Goal: Transaction & Acquisition: Book appointment/travel/reservation

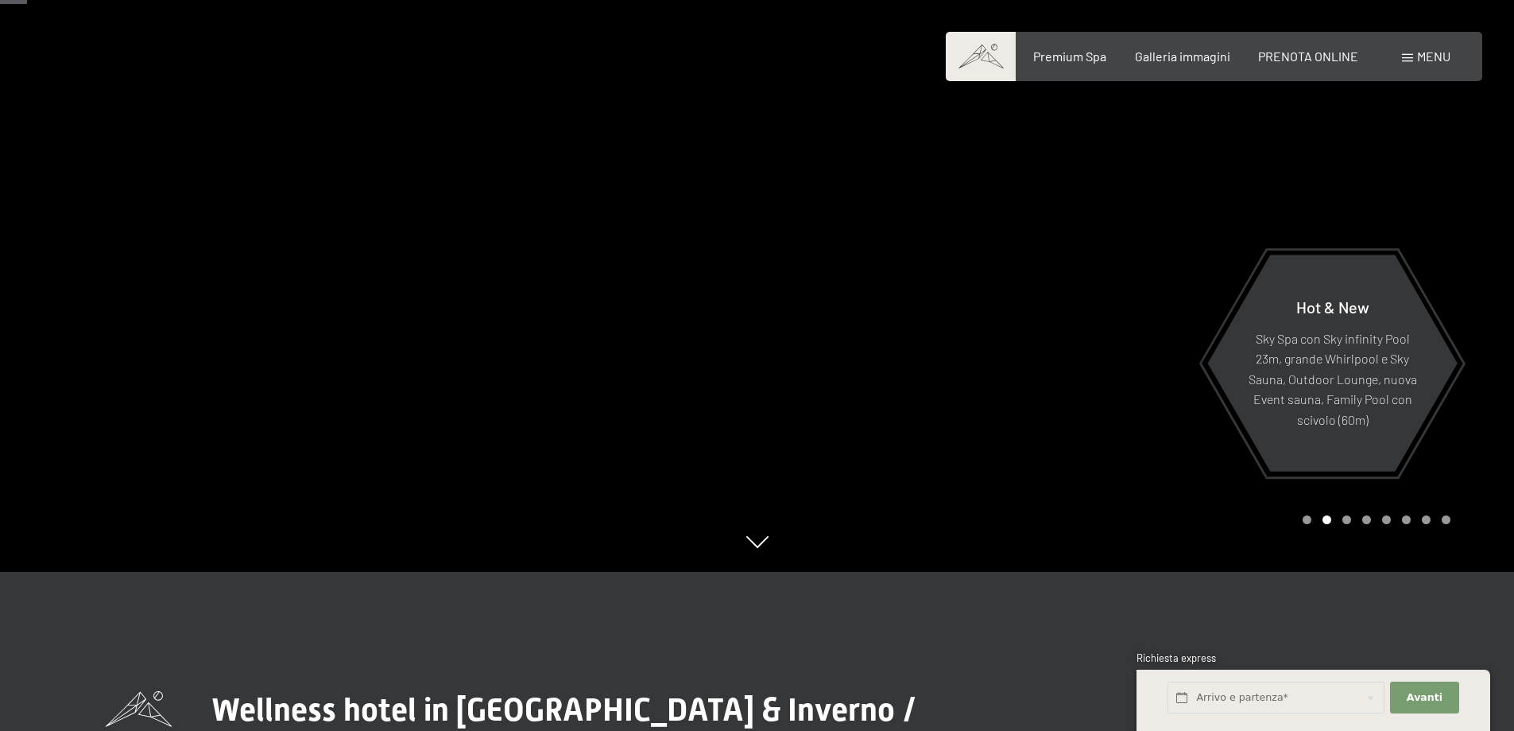
click at [1485, 378] on div at bounding box center [1137, 206] width 758 height 731
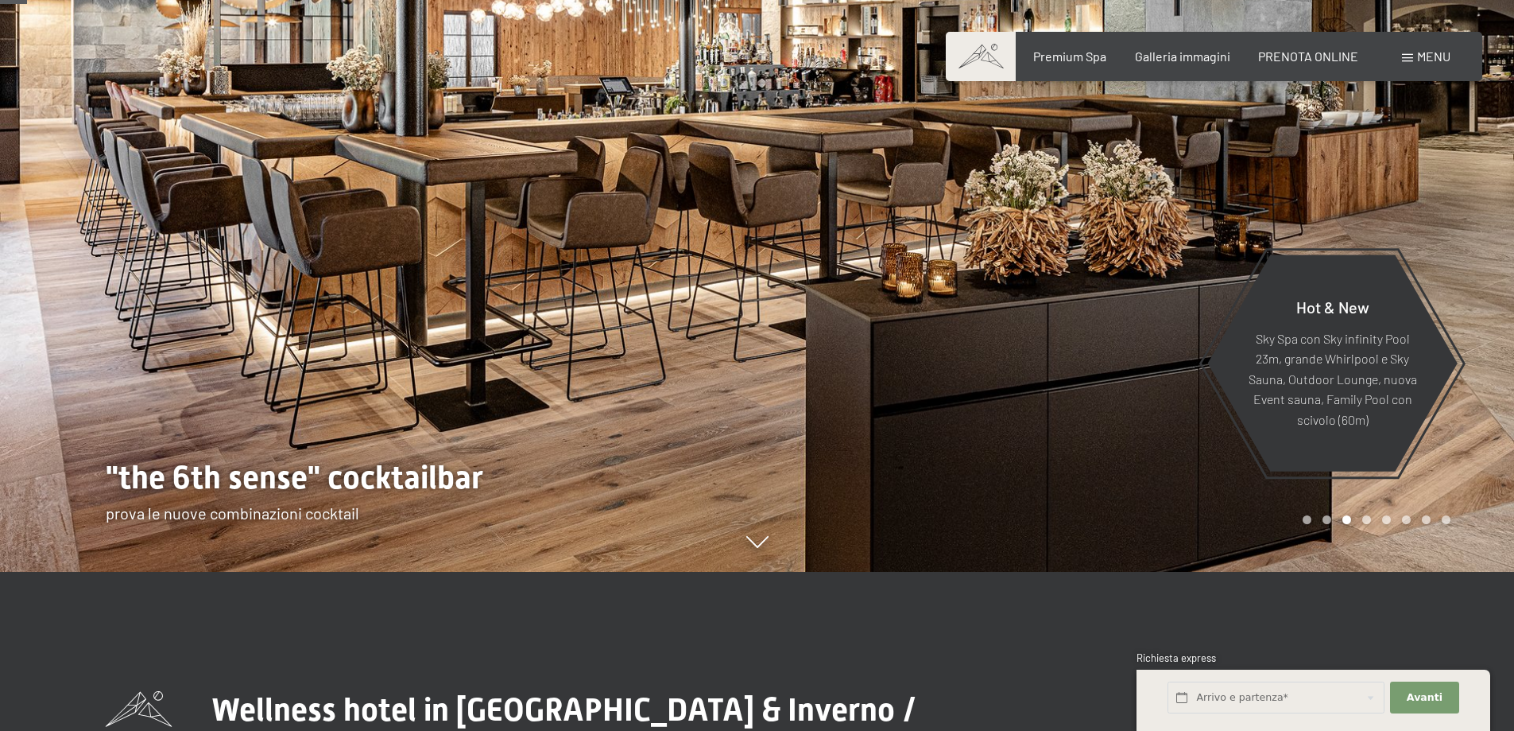
click at [1471, 354] on div at bounding box center [1137, 206] width 758 height 731
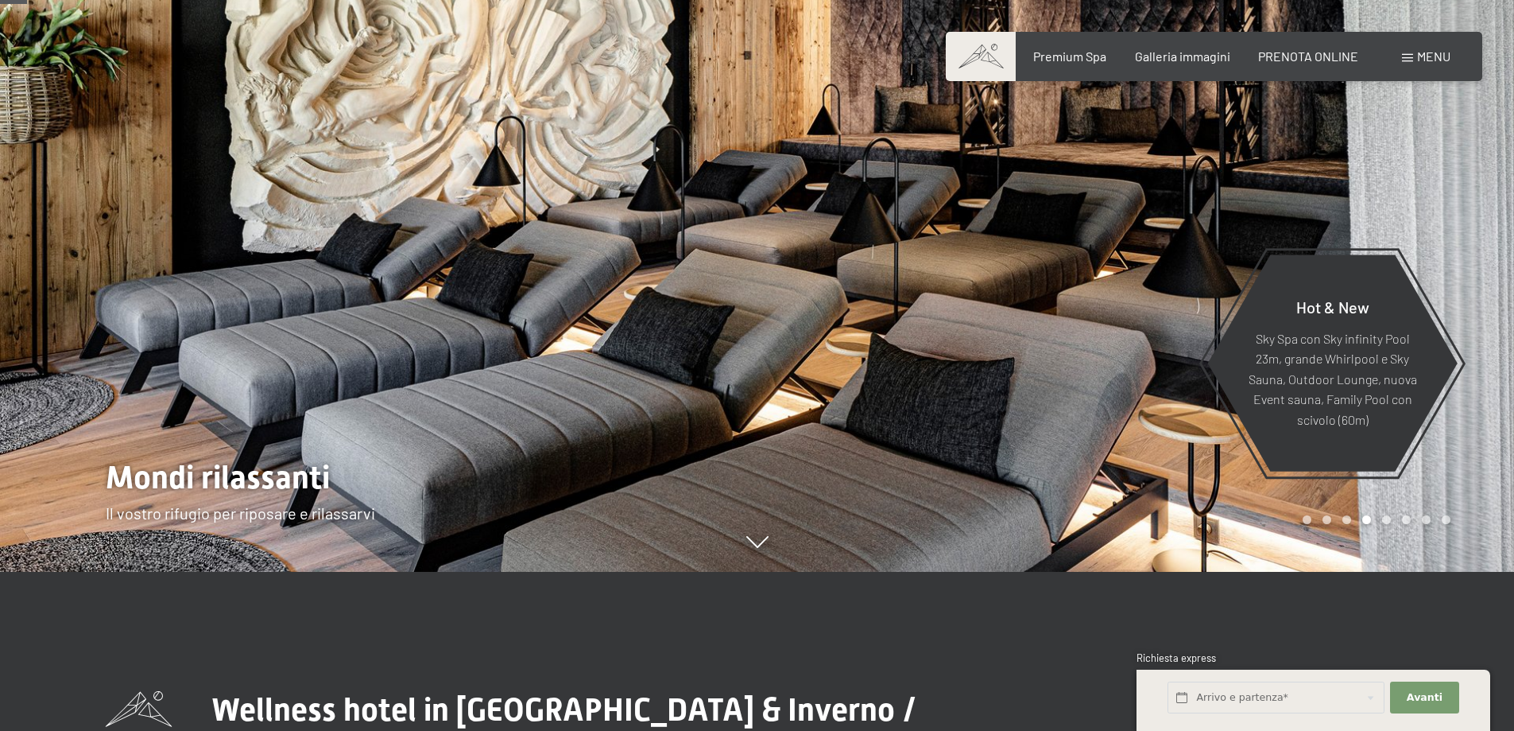
click at [1473, 354] on div at bounding box center [1137, 206] width 758 height 731
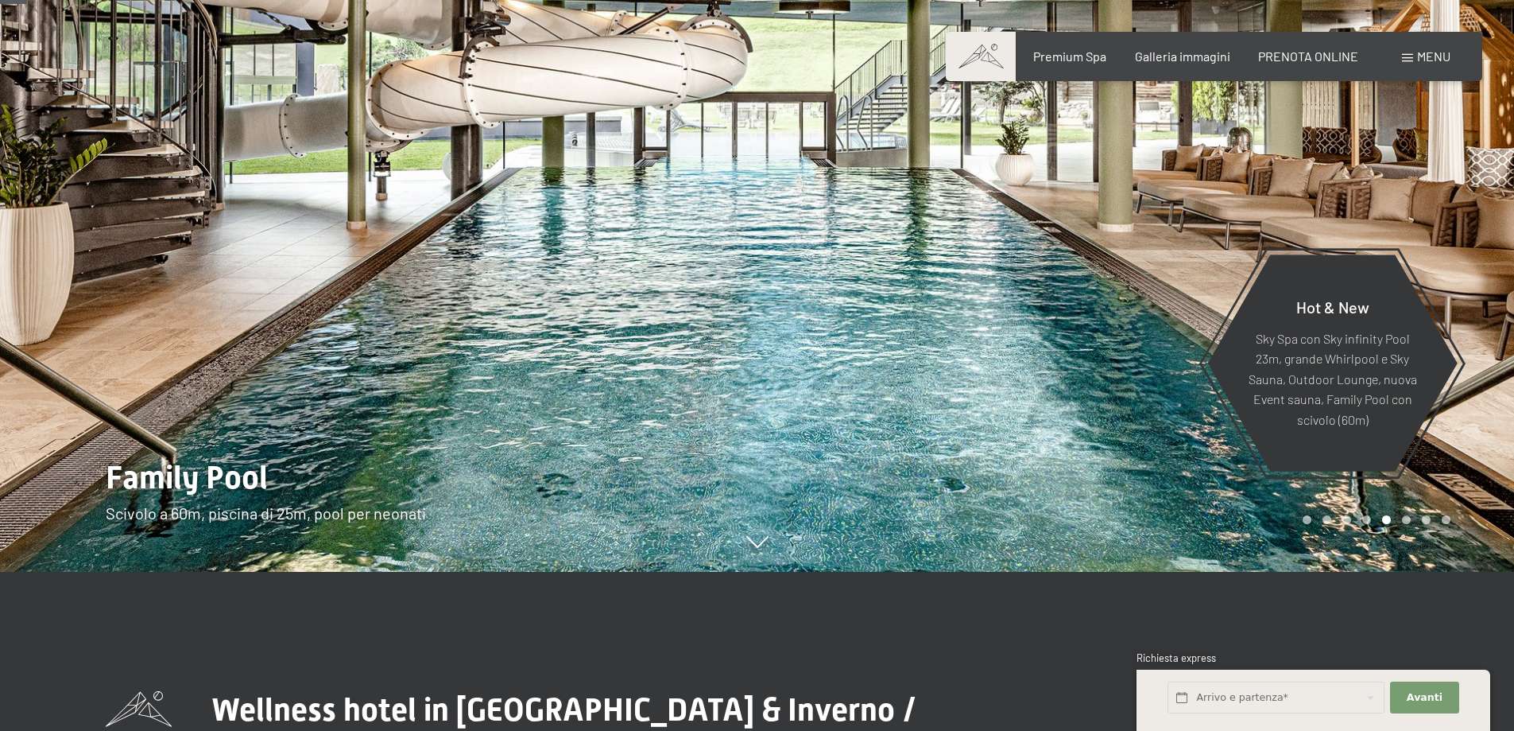
click at [1498, 336] on div at bounding box center [1137, 206] width 758 height 731
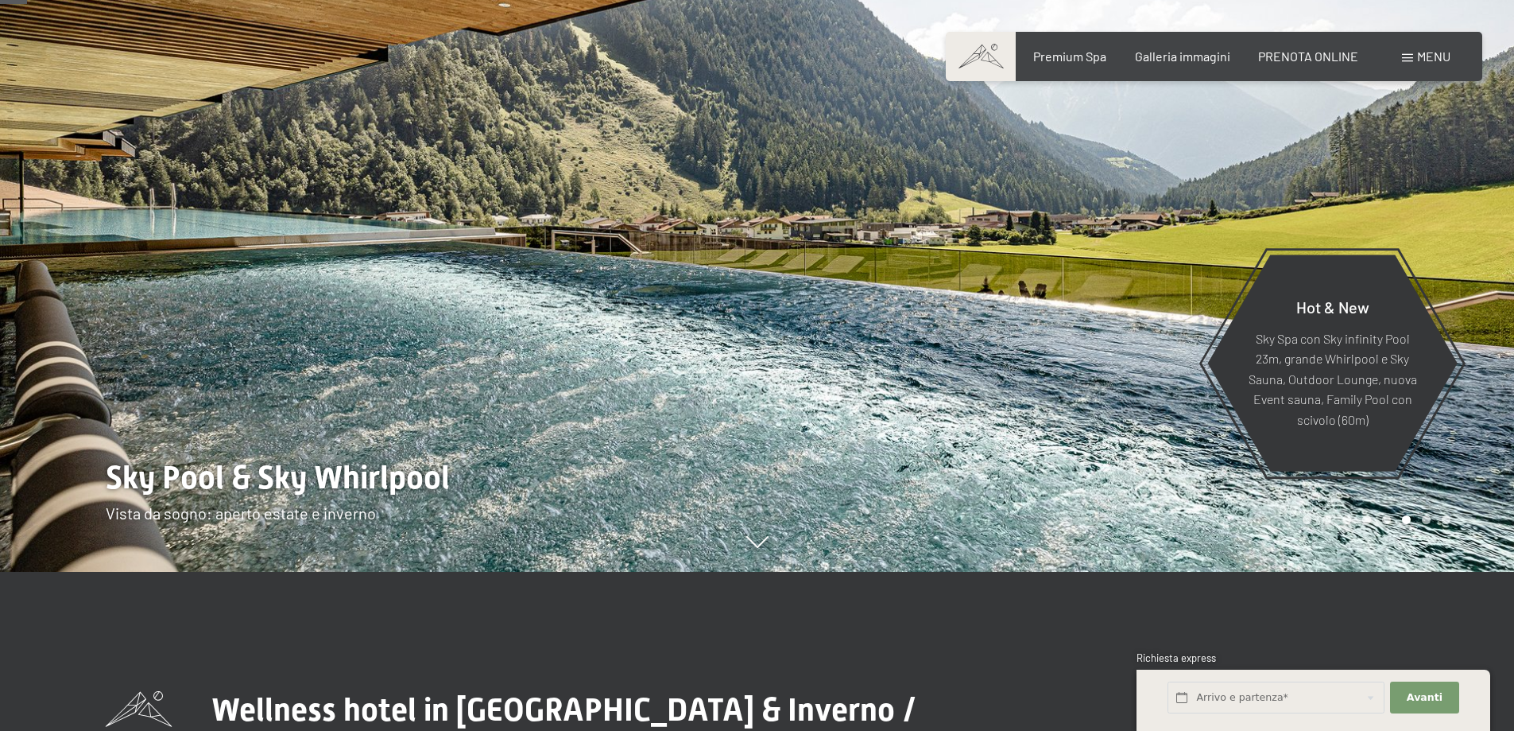
click at [1479, 368] on div at bounding box center [1137, 206] width 758 height 731
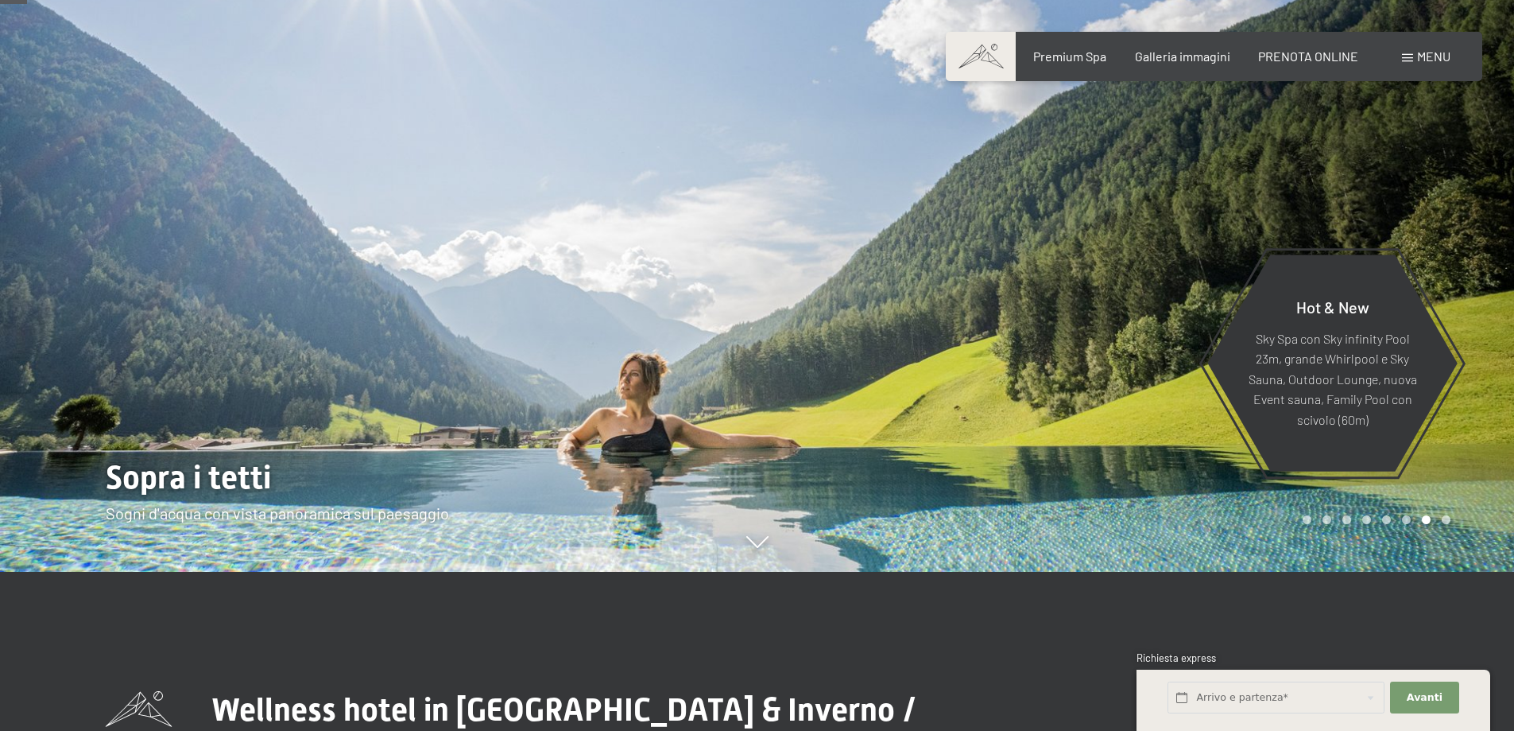
click at [1474, 347] on div at bounding box center [1137, 206] width 758 height 731
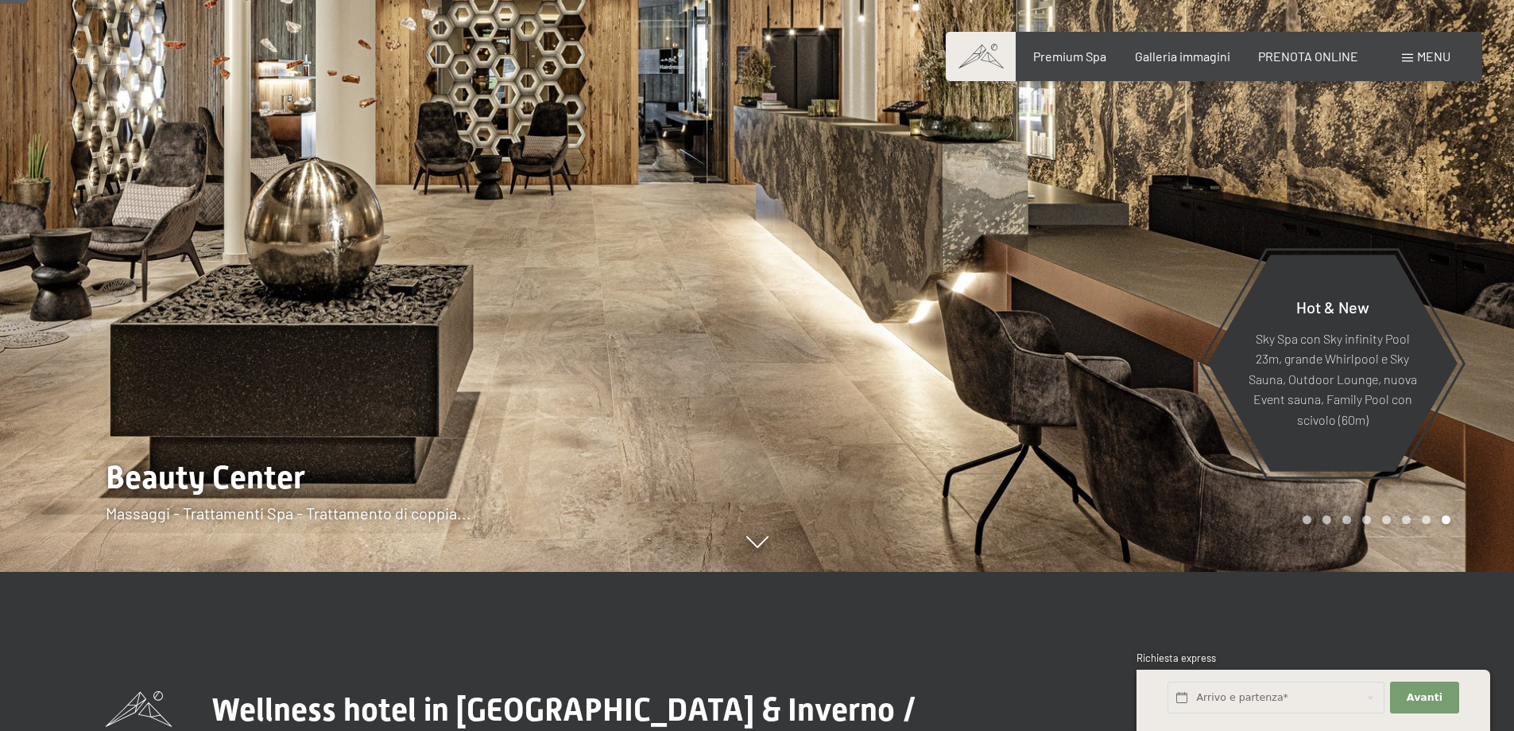
click at [1479, 335] on div at bounding box center [1137, 206] width 758 height 731
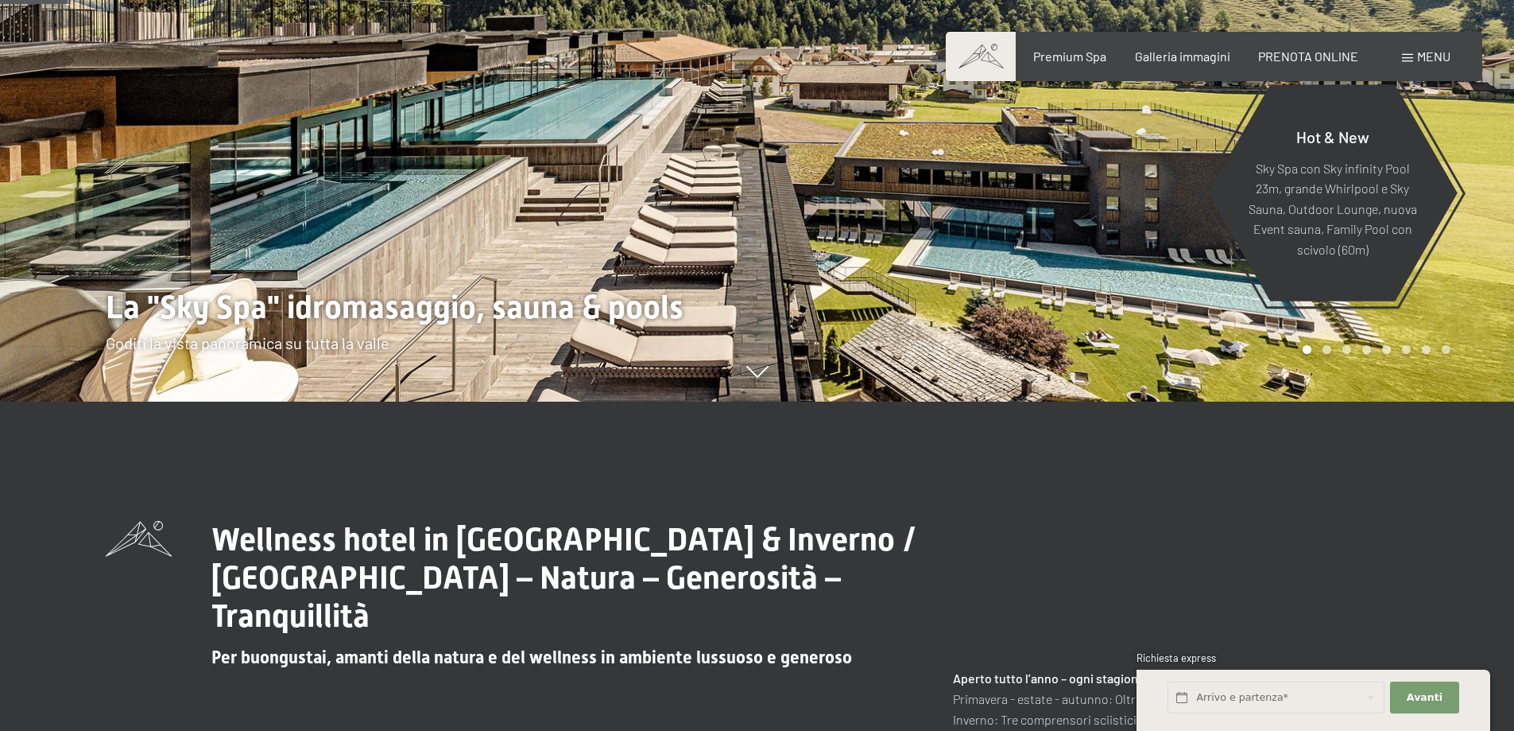
scroll to position [238, 0]
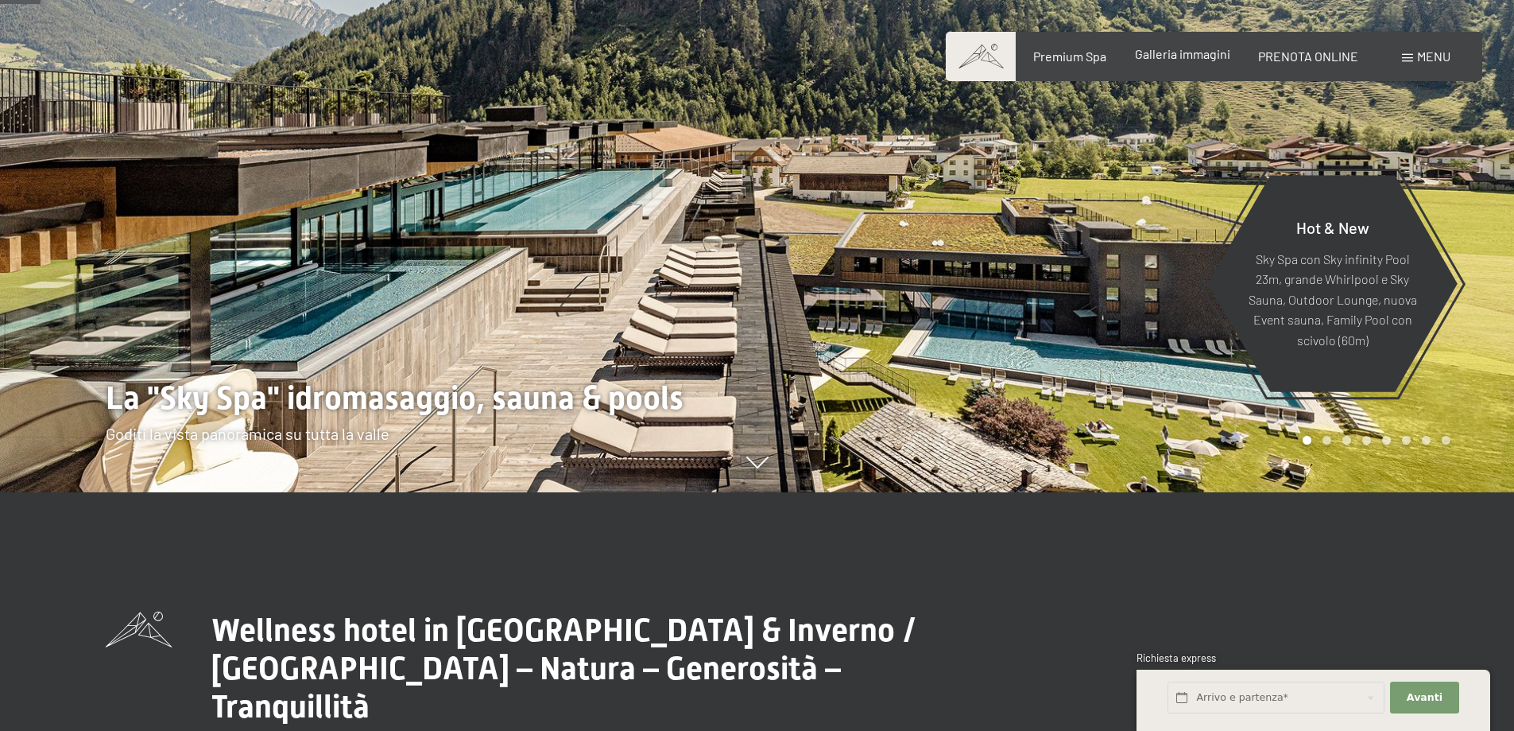
click at [1177, 52] on span "Galleria immagini" at bounding box center [1182, 53] width 95 height 15
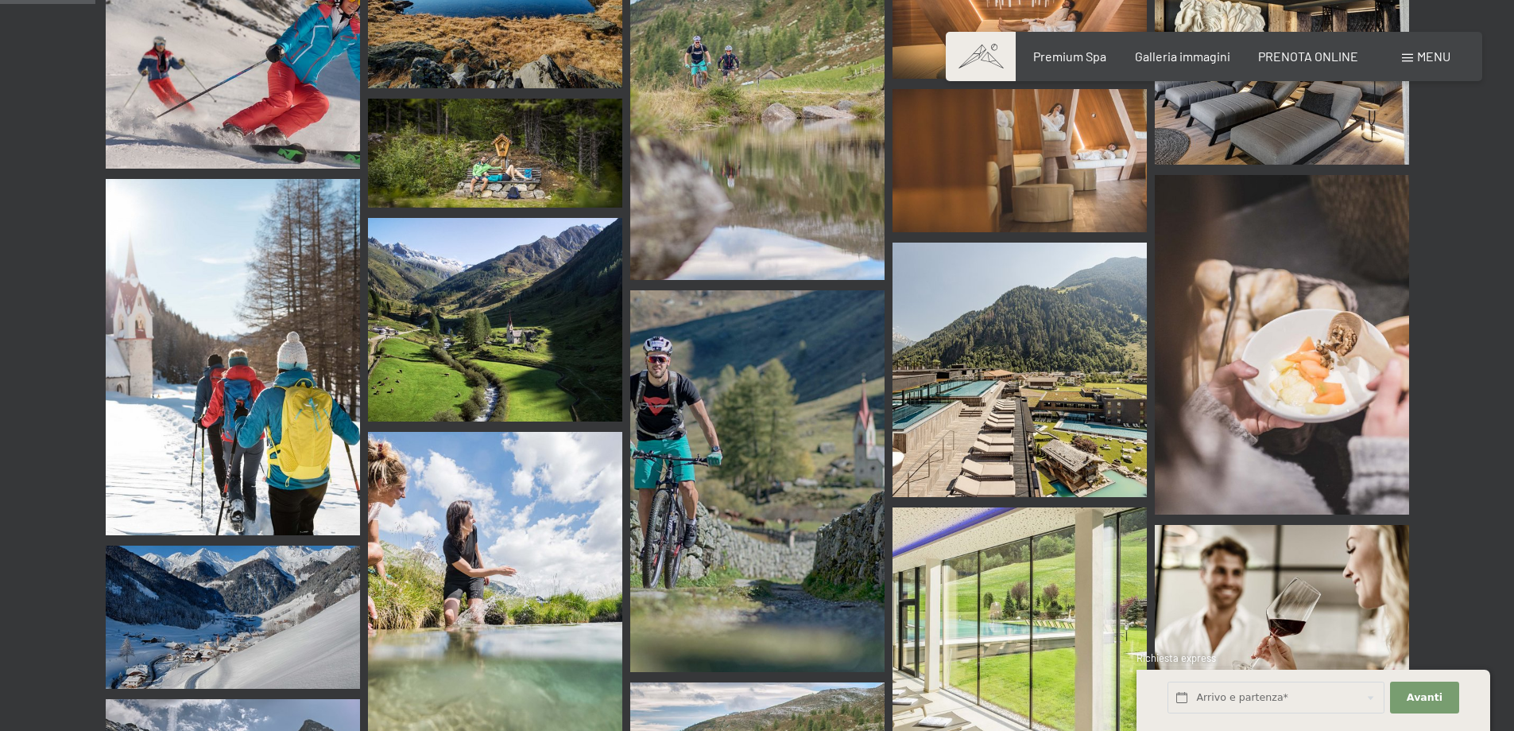
scroll to position [1272, 0]
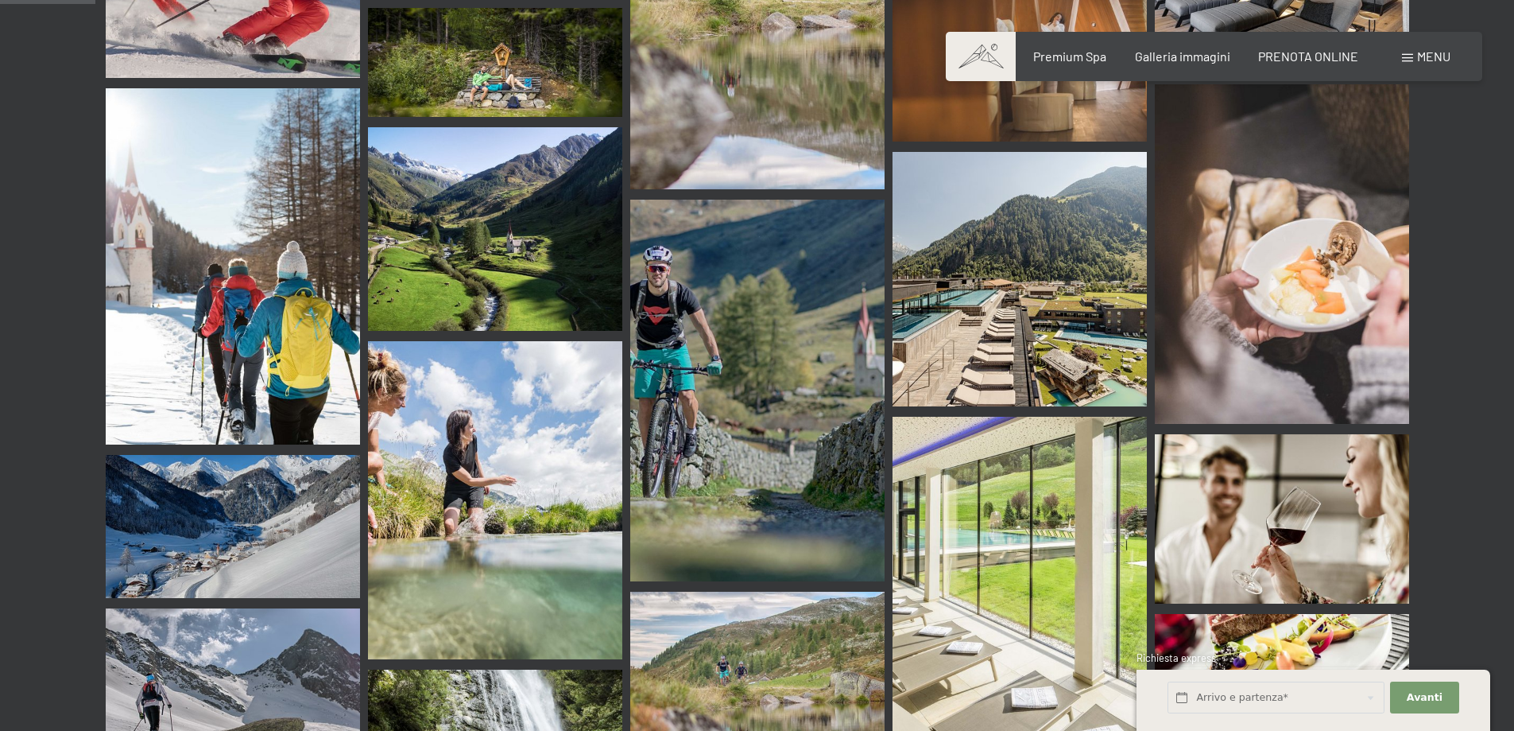
click at [1021, 516] on img at bounding box center [1020, 595] width 254 height 356
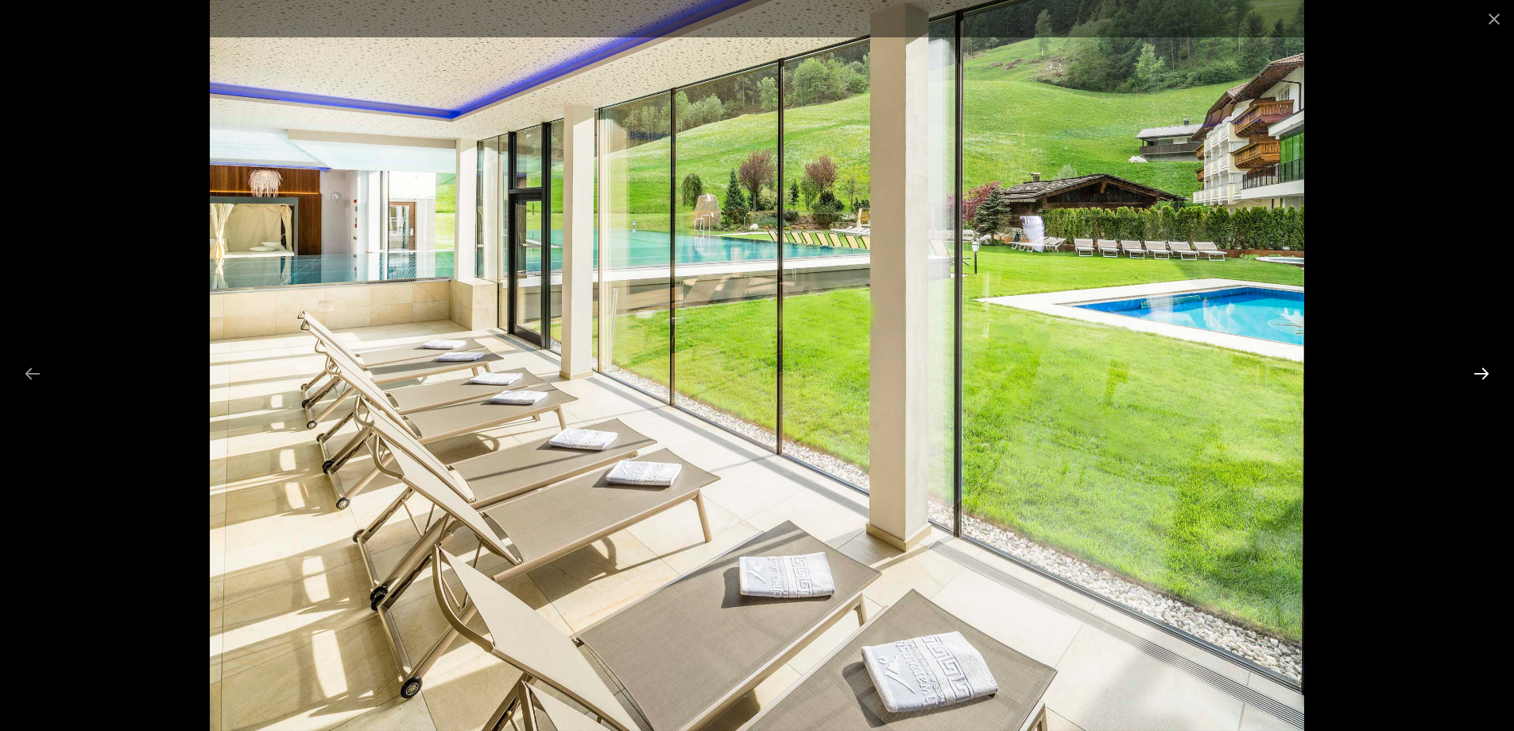
click at [1483, 365] on button "Next slide" at bounding box center [1481, 373] width 33 height 31
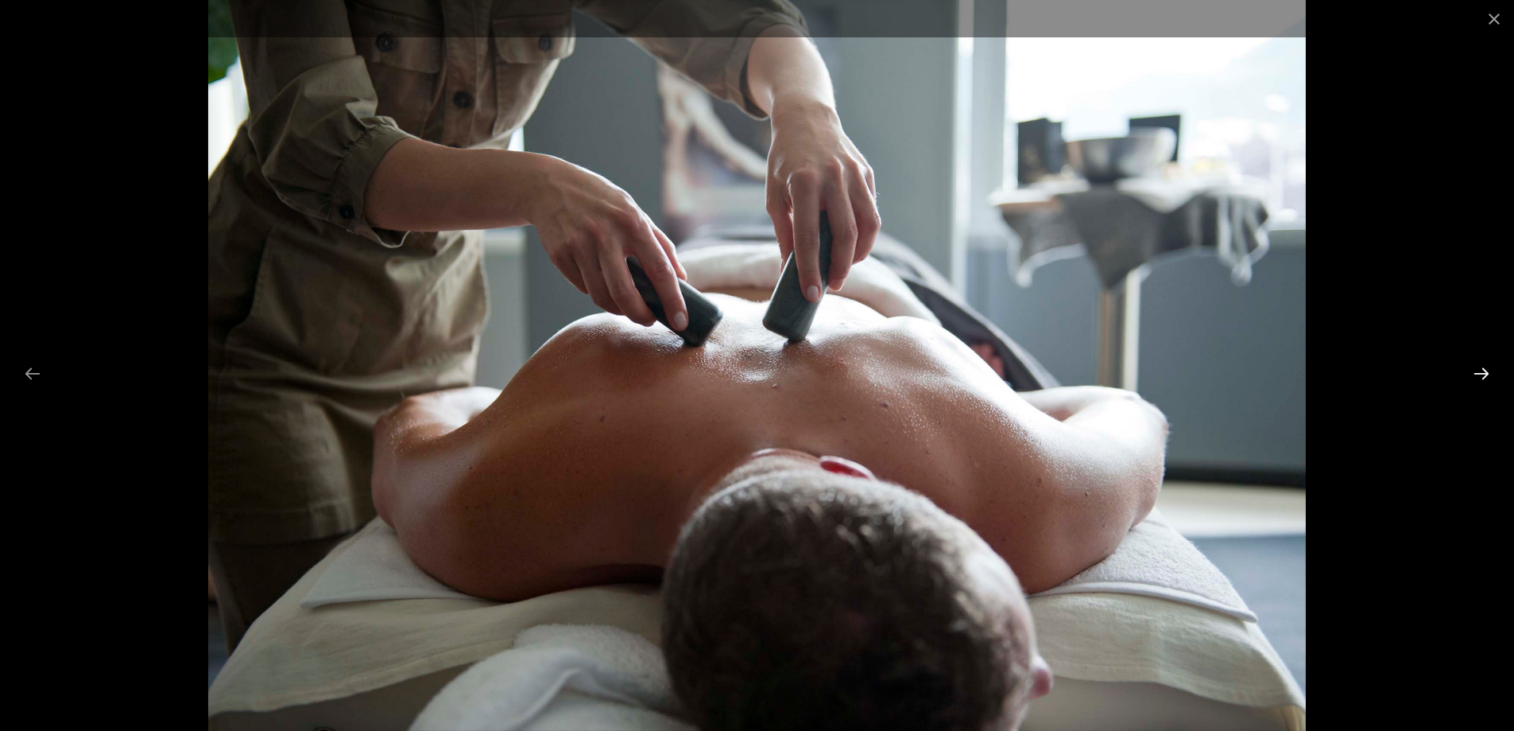
click at [1481, 372] on button "Next slide" at bounding box center [1481, 373] width 33 height 31
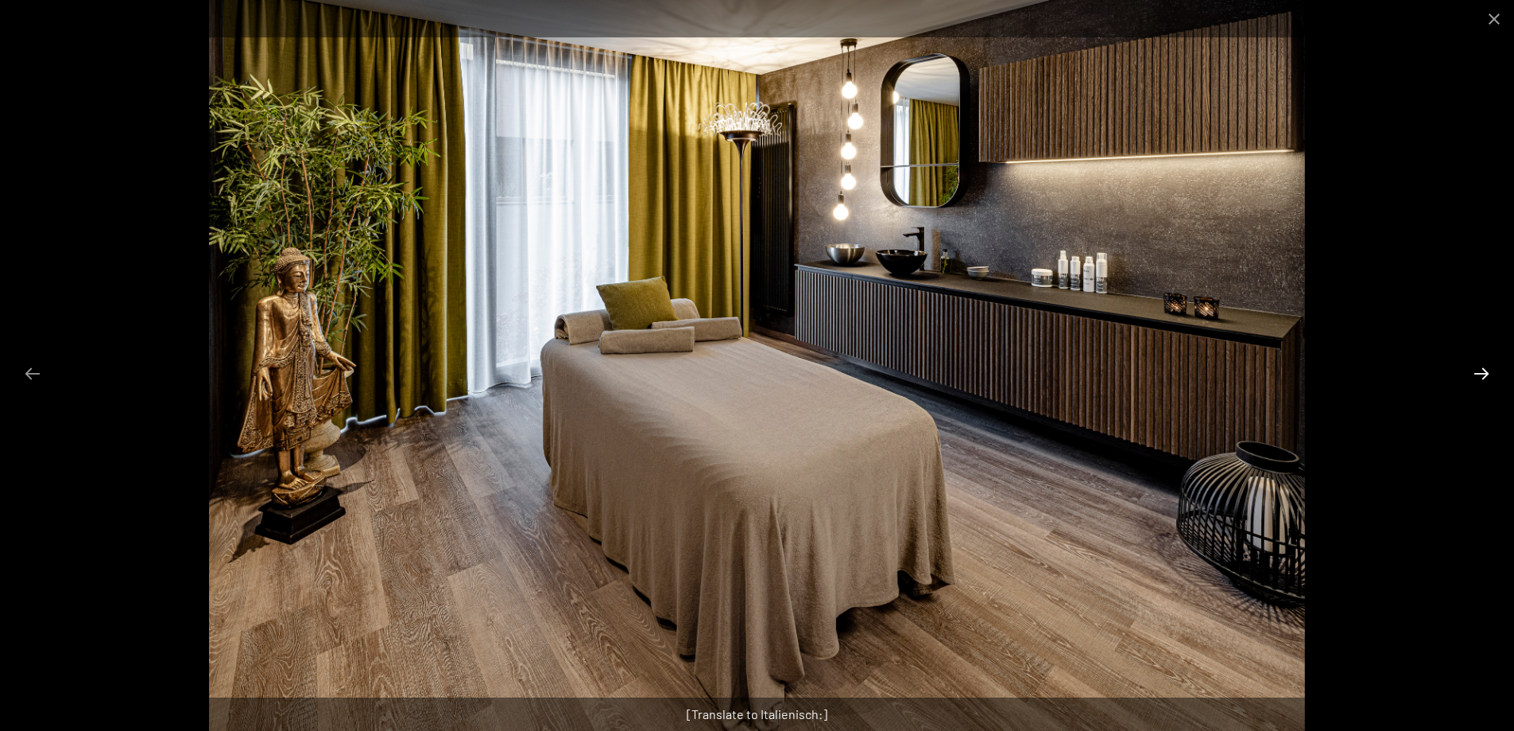
click at [1481, 372] on button "Next slide" at bounding box center [1481, 373] width 33 height 31
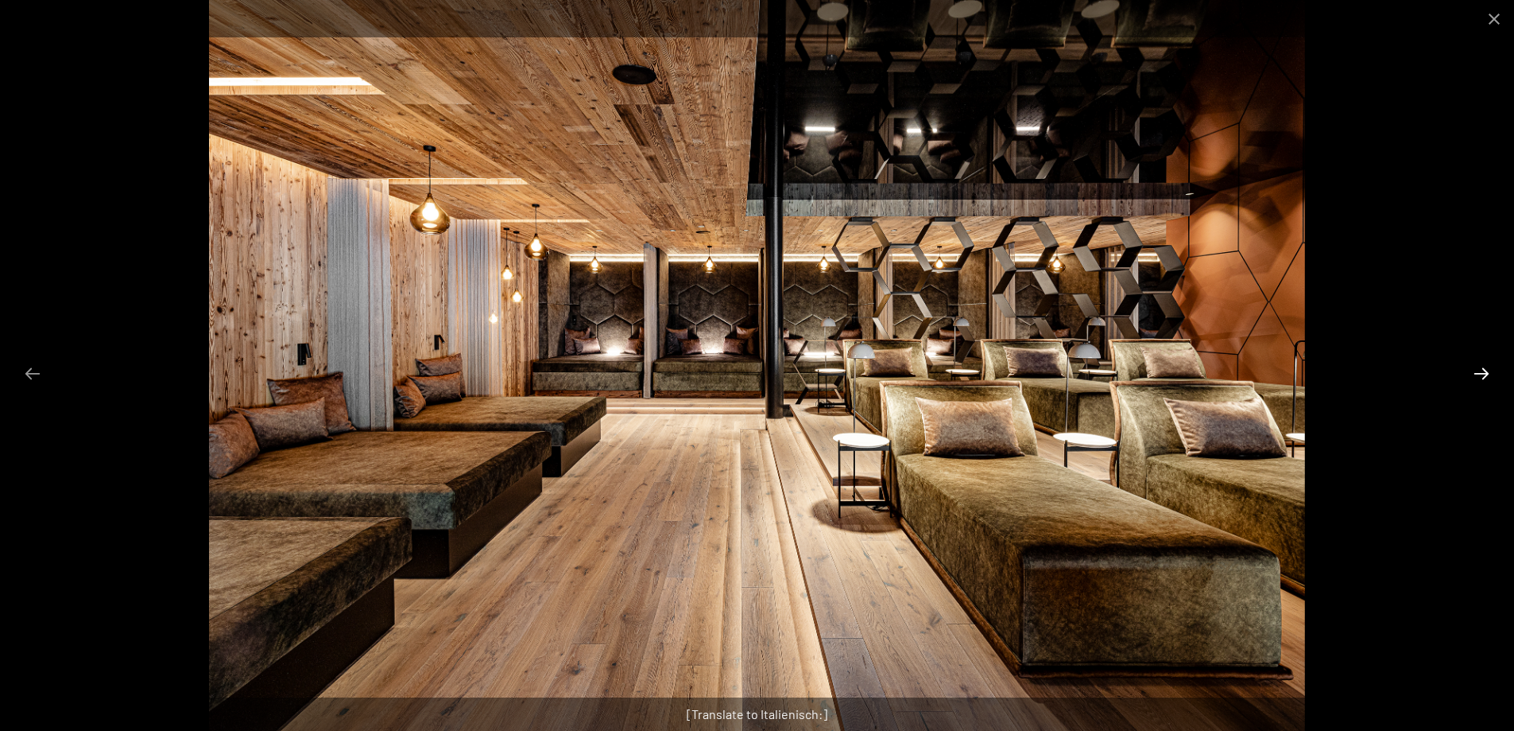
click at [1476, 369] on button "Next slide" at bounding box center [1481, 373] width 33 height 31
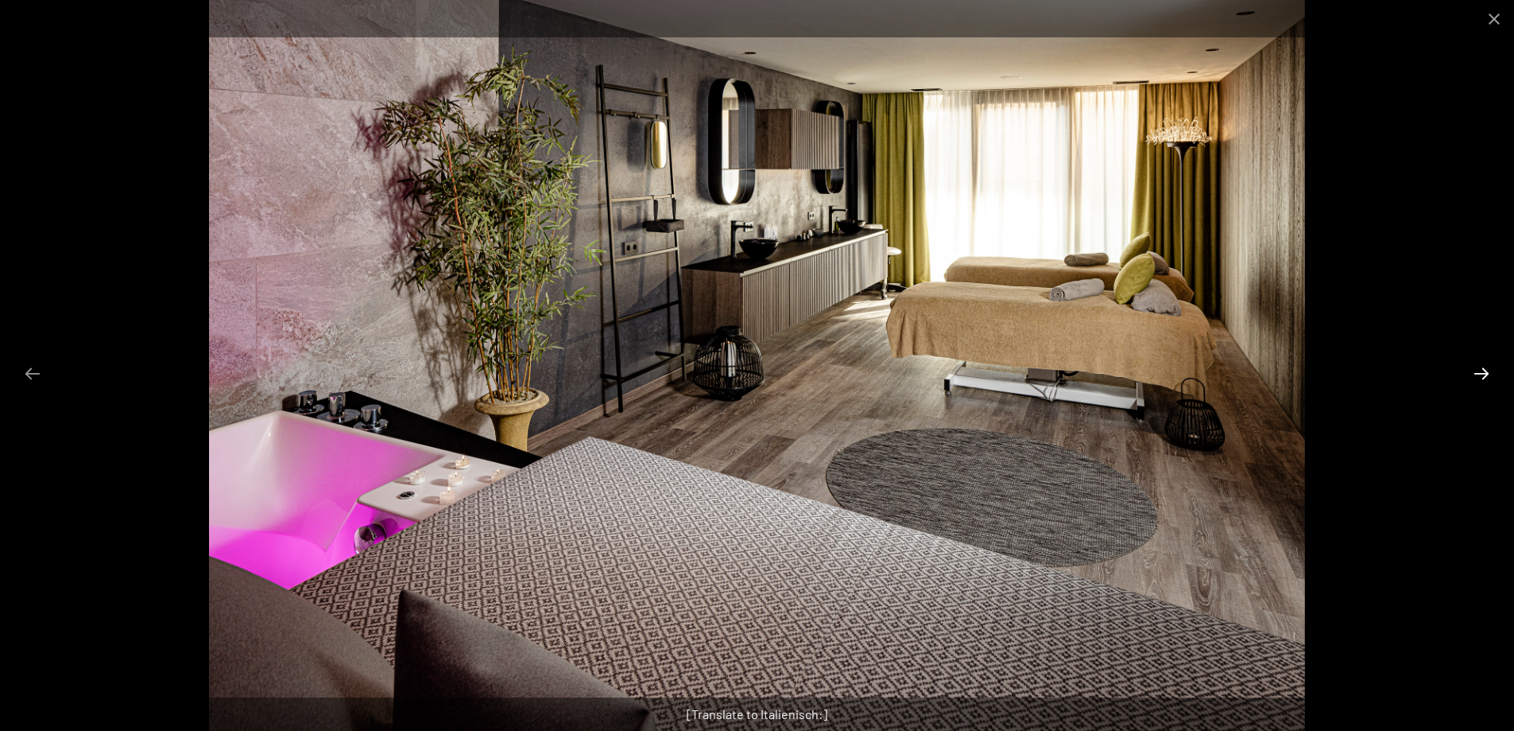
click at [1471, 371] on button "Next slide" at bounding box center [1481, 373] width 33 height 31
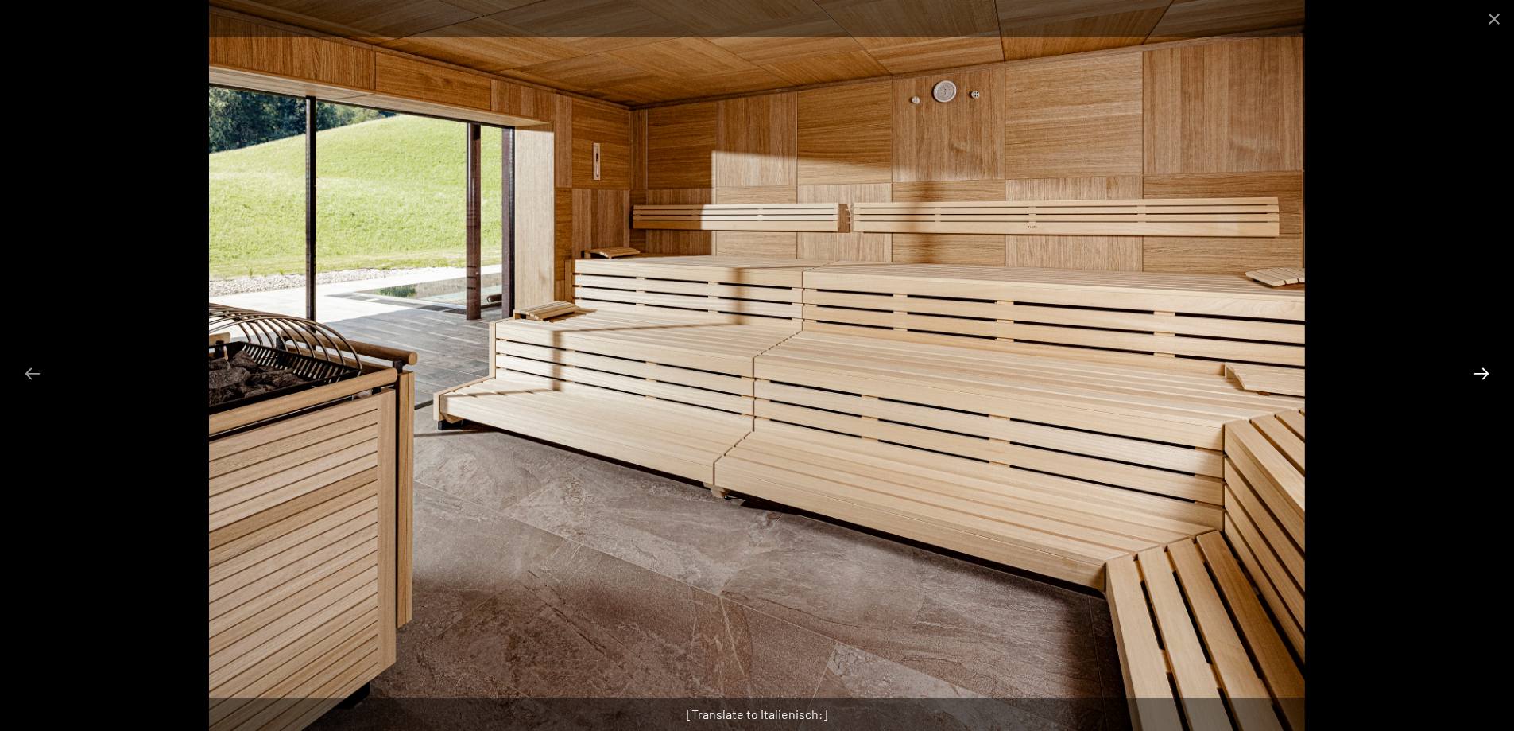
click at [1471, 376] on button "Next slide" at bounding box center [1481, 373] width 33 height 31
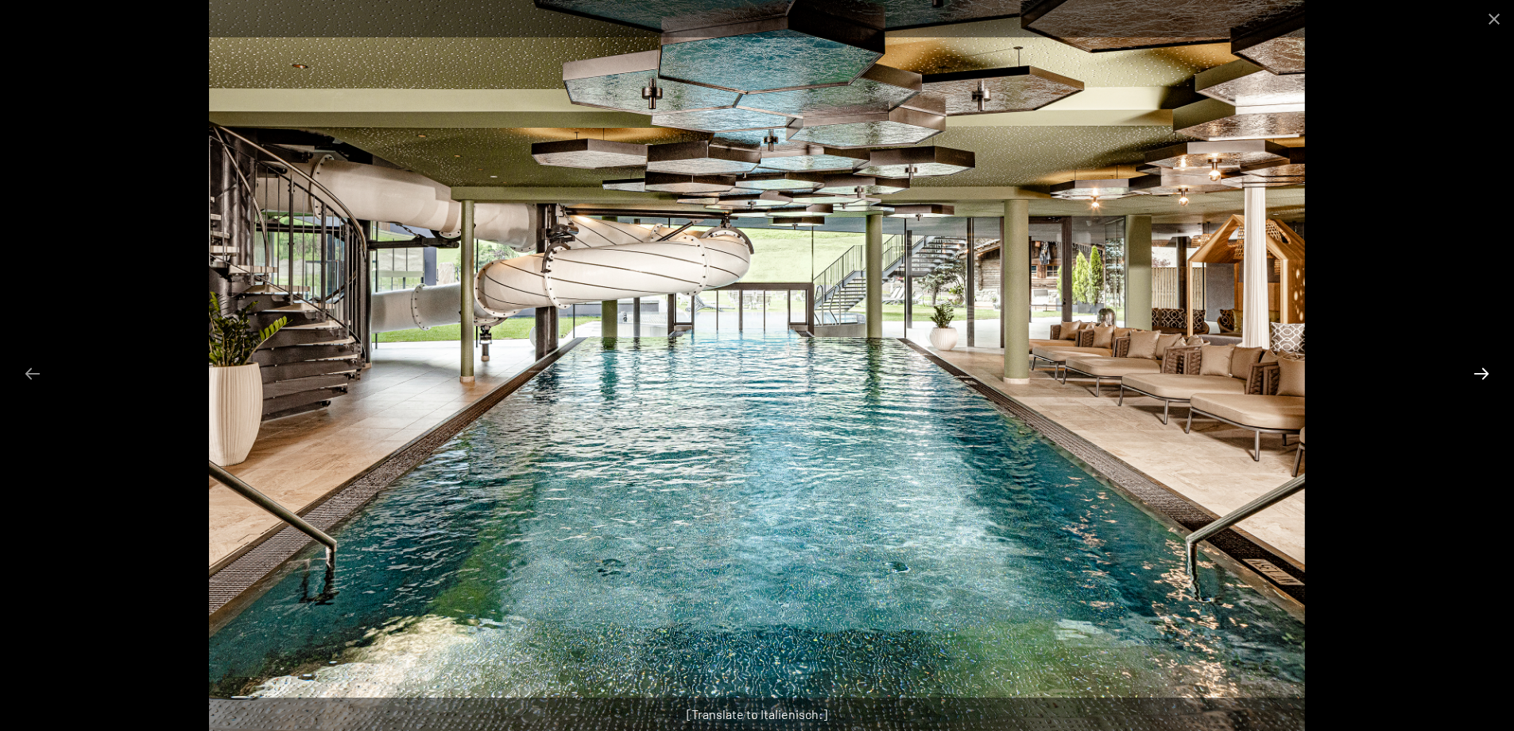
click at [1473, 375] on button "Next slide" at bounding box center [1481, 373] width 33 height 31
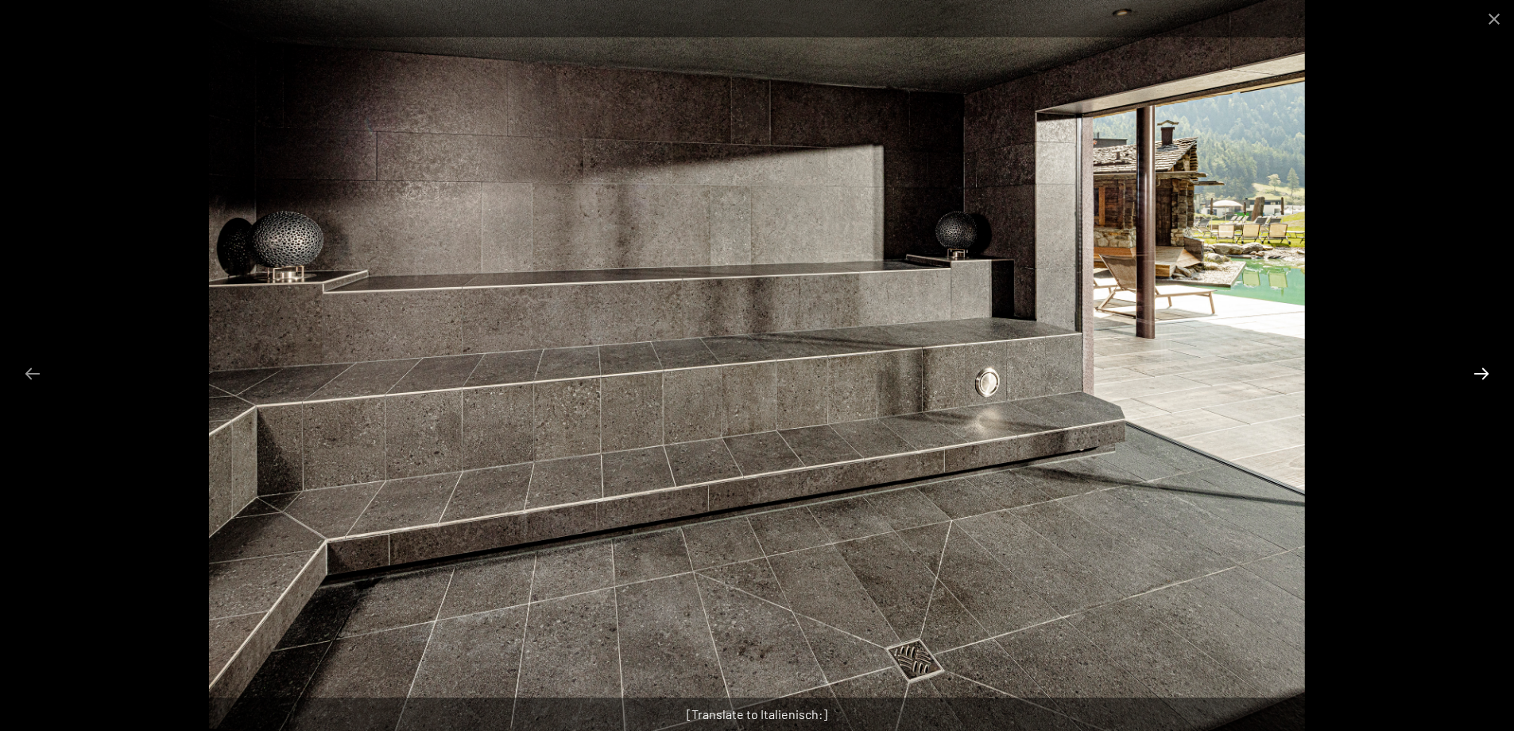
click at [1473, 375] on button "Next slide" at bounding box center [1481, 373] width 33 height 31
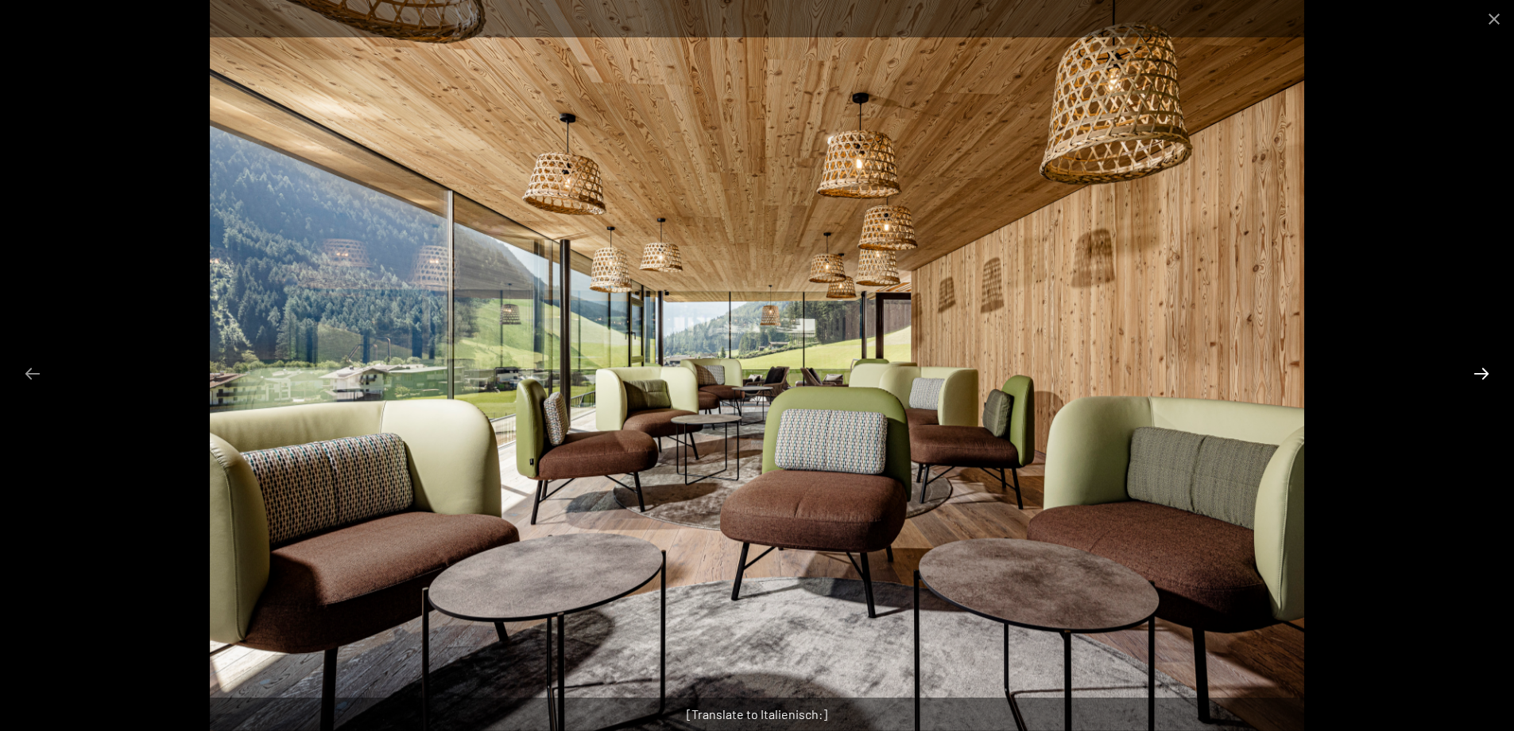
click at [1473, 375] on button "Next slide" at bounding box center [1481, 373] width 33 height 31
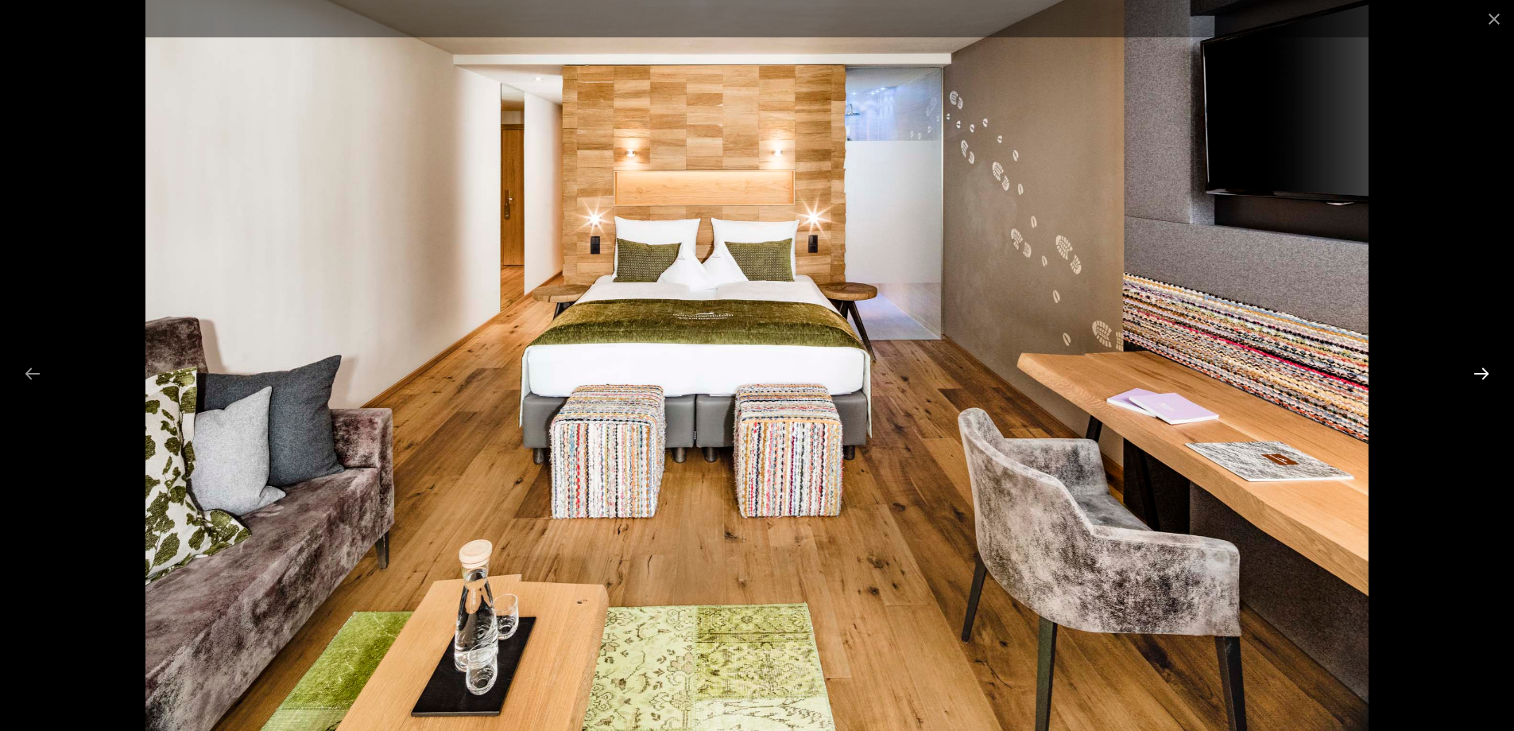
click at [1473, 375] on button "Next slide" at bounding box center [1481, 373] width 33 height 31
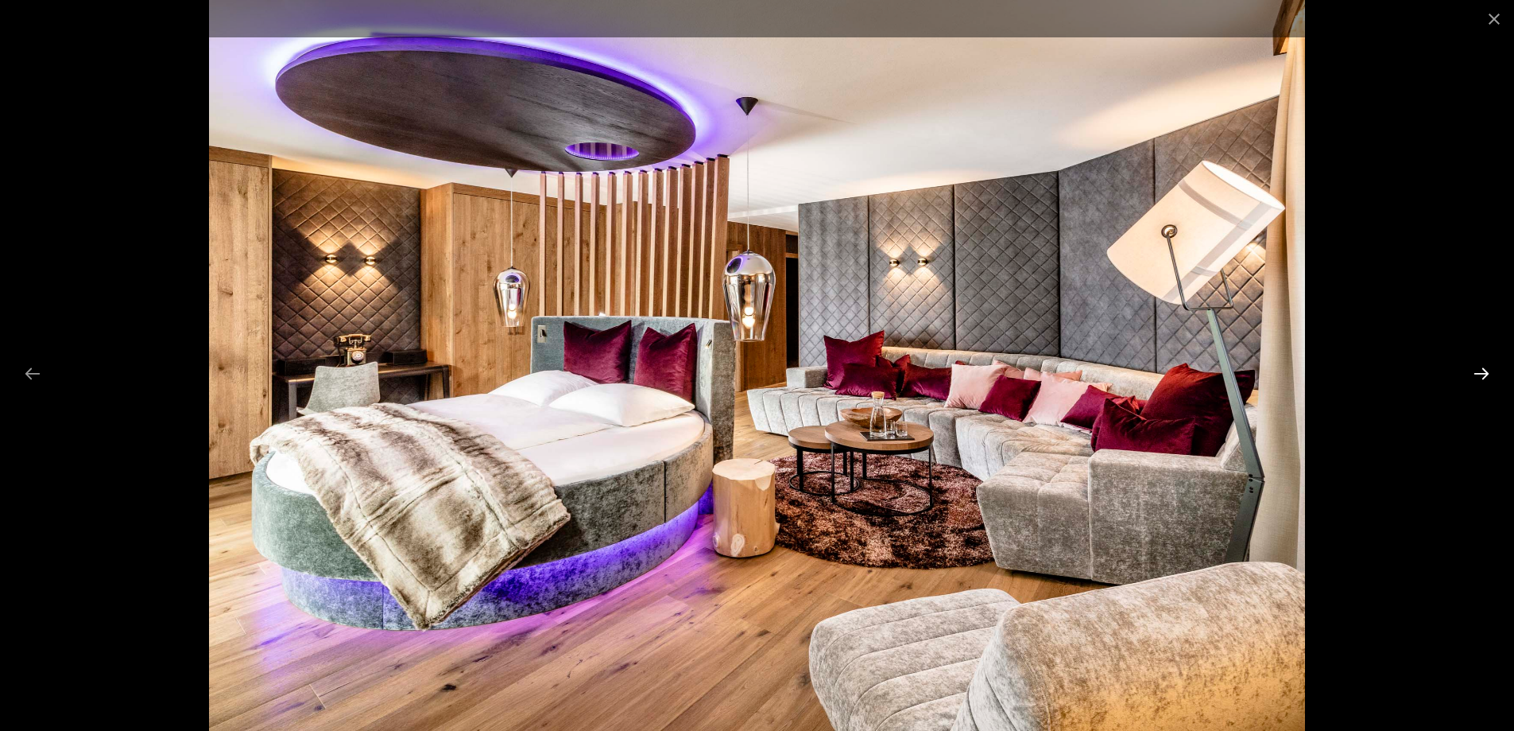
click at [1483, 374] on button "Next slide" at bounding box center [1481, 373] width 33 height 31
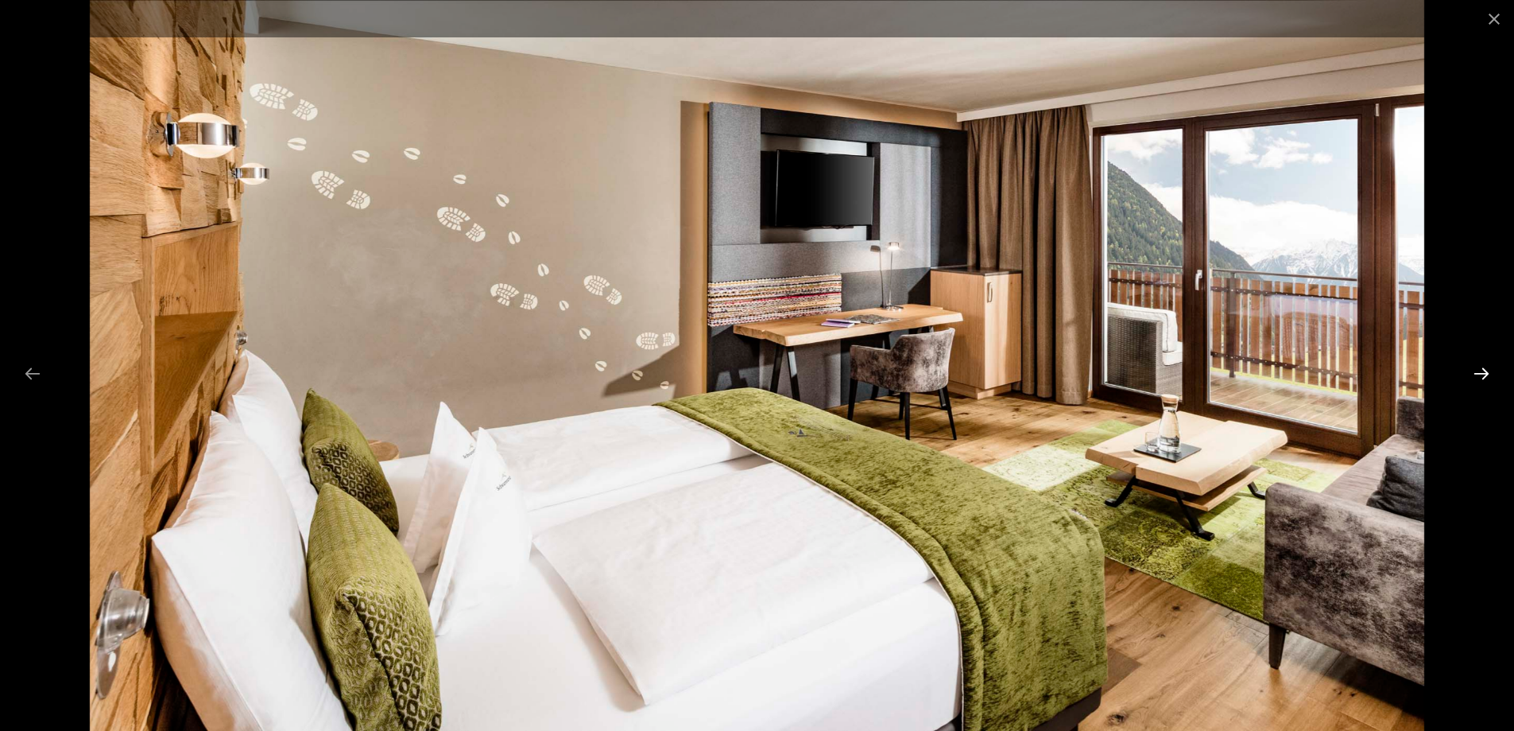
click at [1483, 374] on button "Next slide" at bounding box center [1481, 373] width 33 height 31
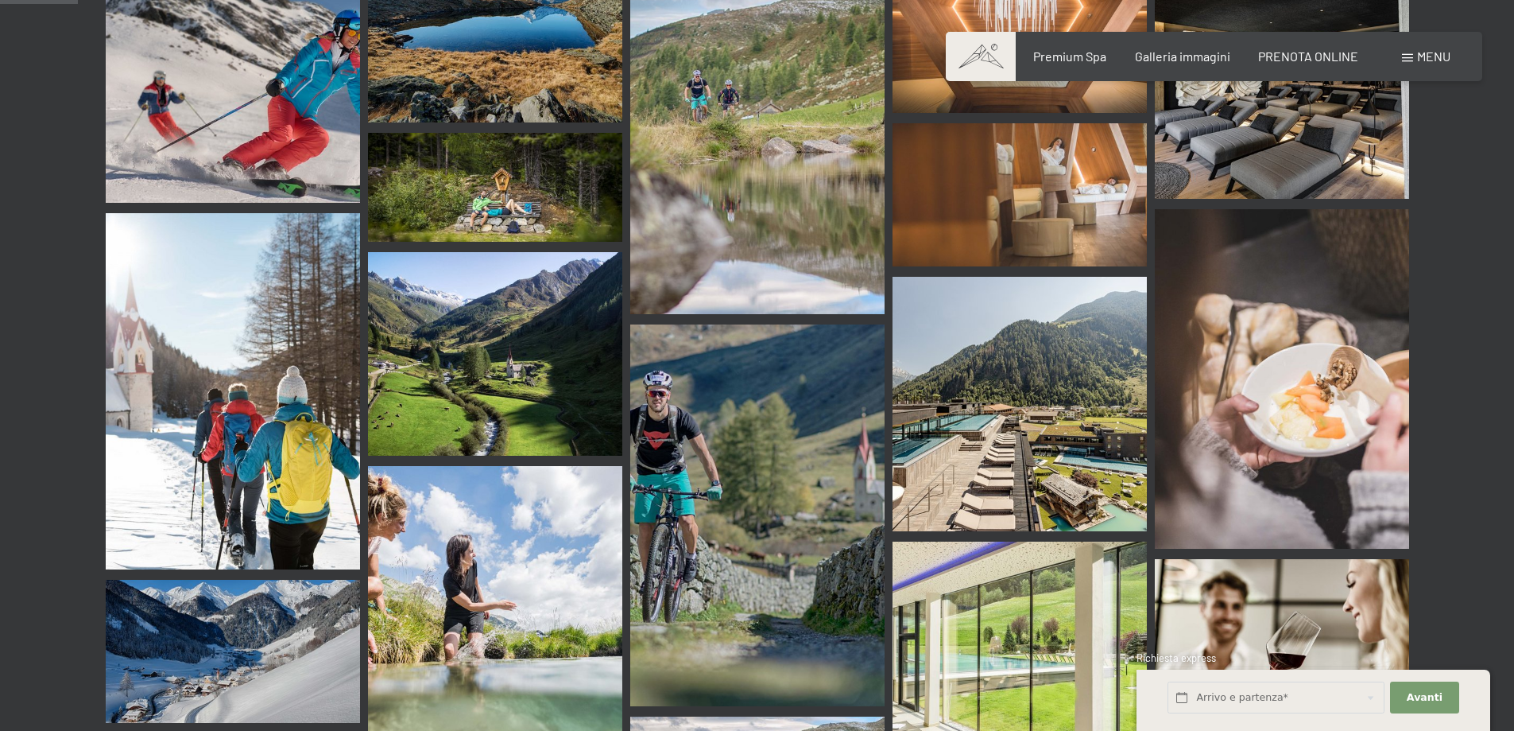
scroll to position [1033, 0]
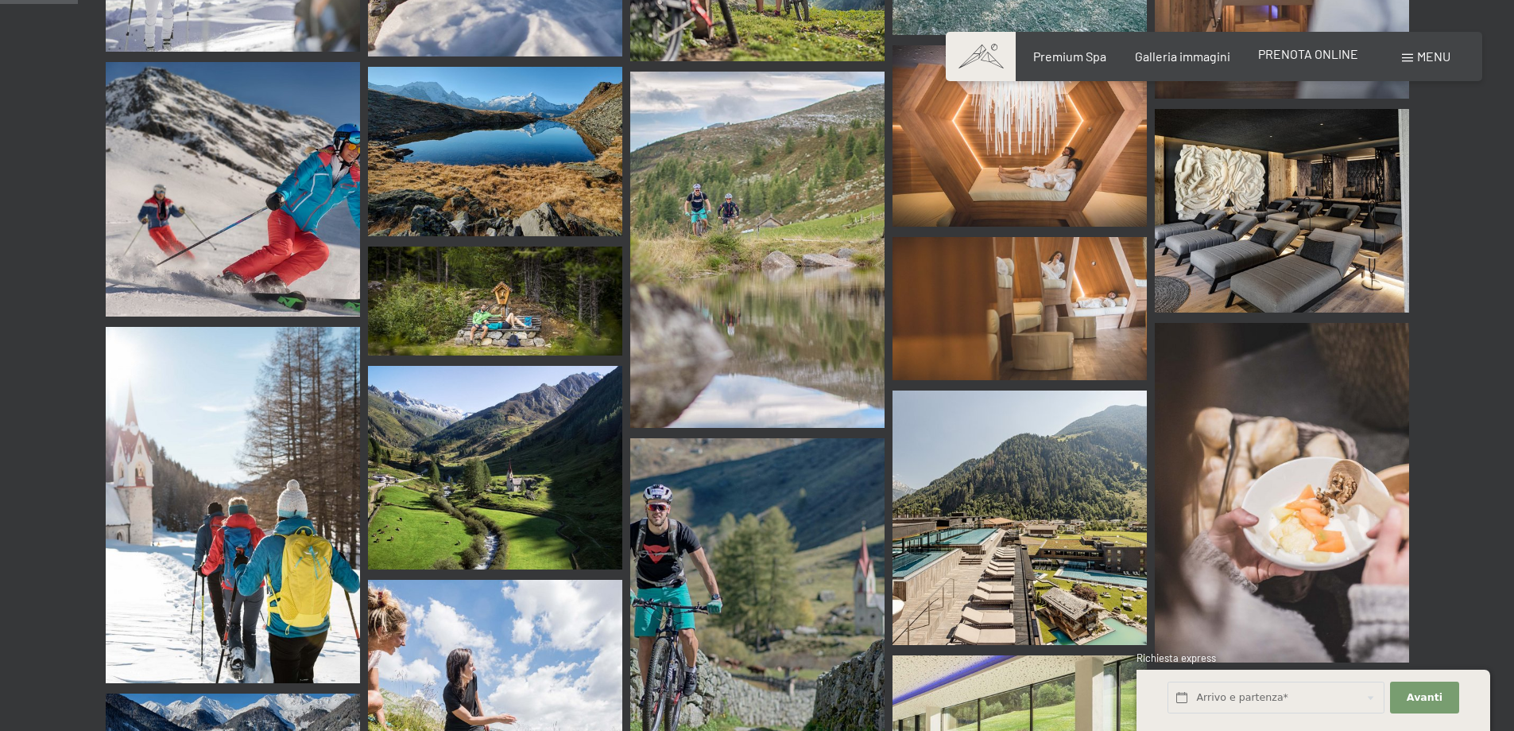
click at [1301, 57] on span "PRENOTA ONLINE" at bounding box center [1308, 53] width 100 height 15
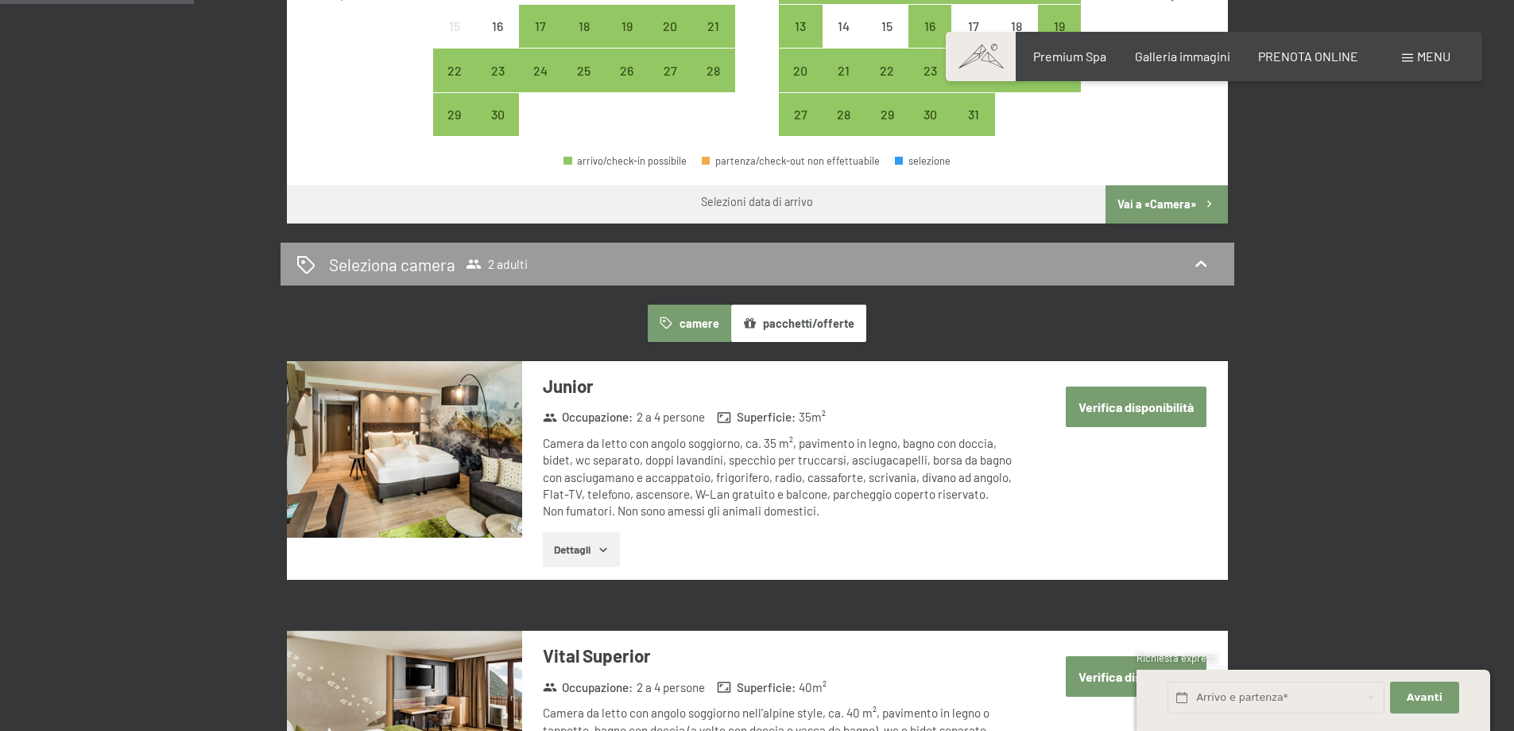
scroll to position [795, 0]
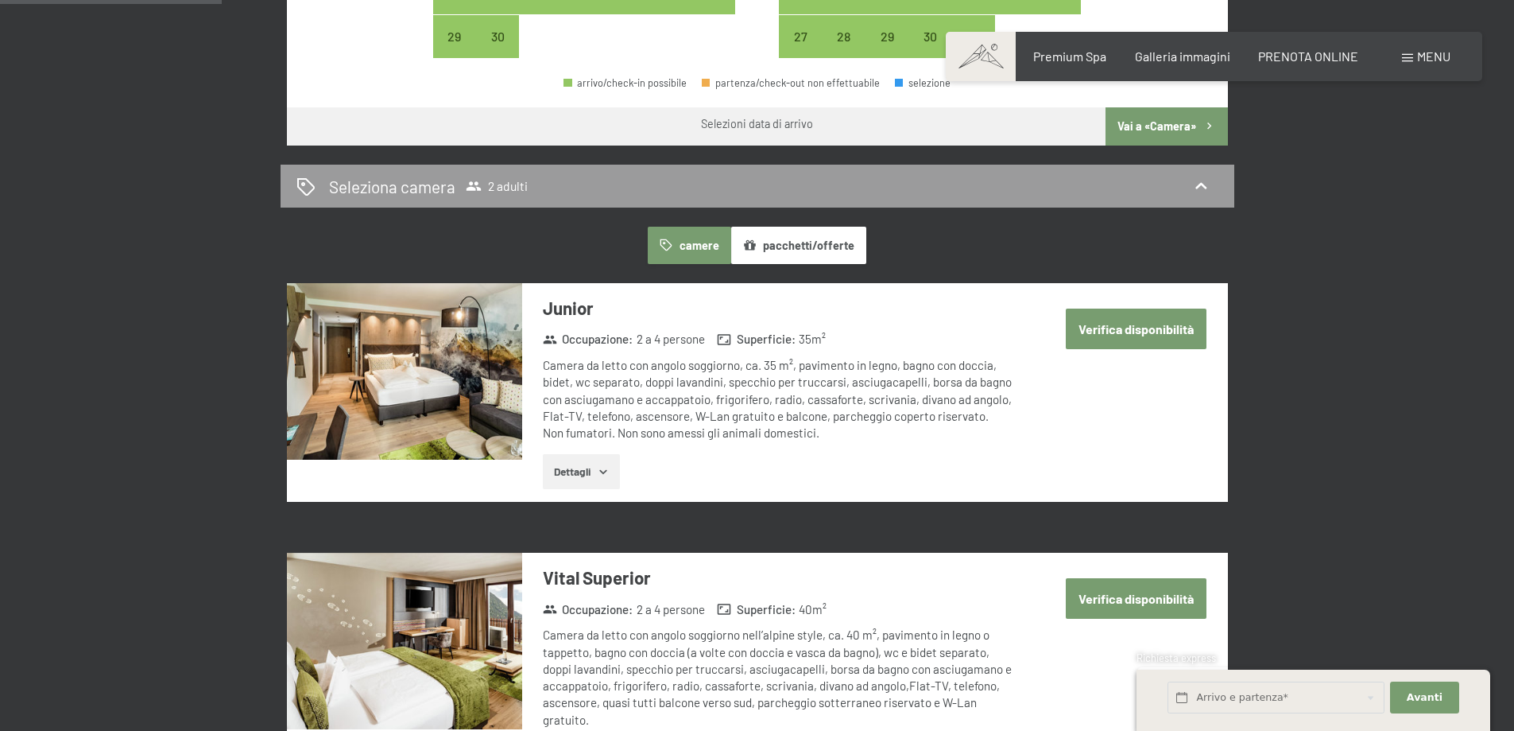
click at [1130, 332] on button "Verifica disponibilità" at bounding box center [1136, 328] width 141 height 41
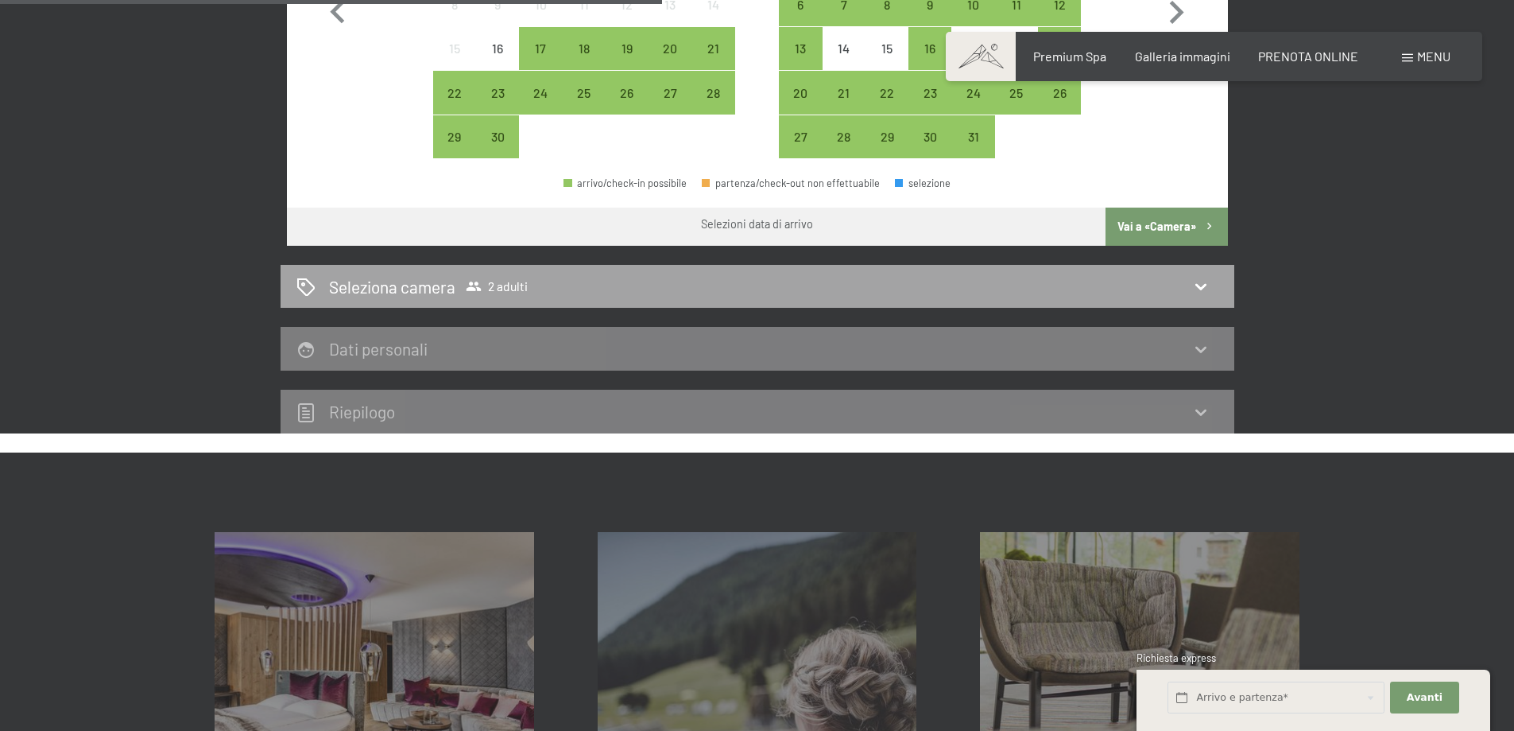
scroll to position [710, 0]
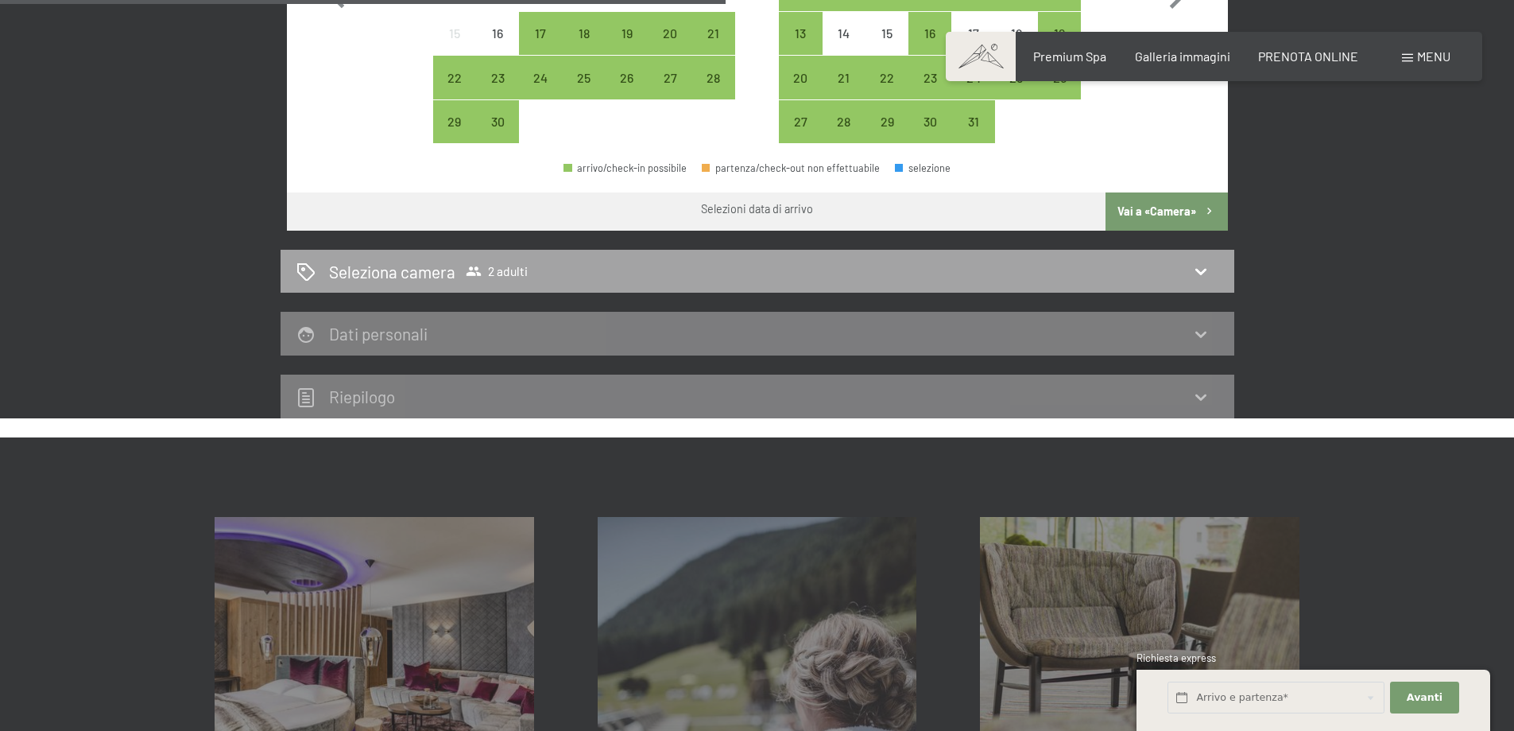
click at [1193, 268] on icon at bounding box center [1201, 271] width 19 height 19
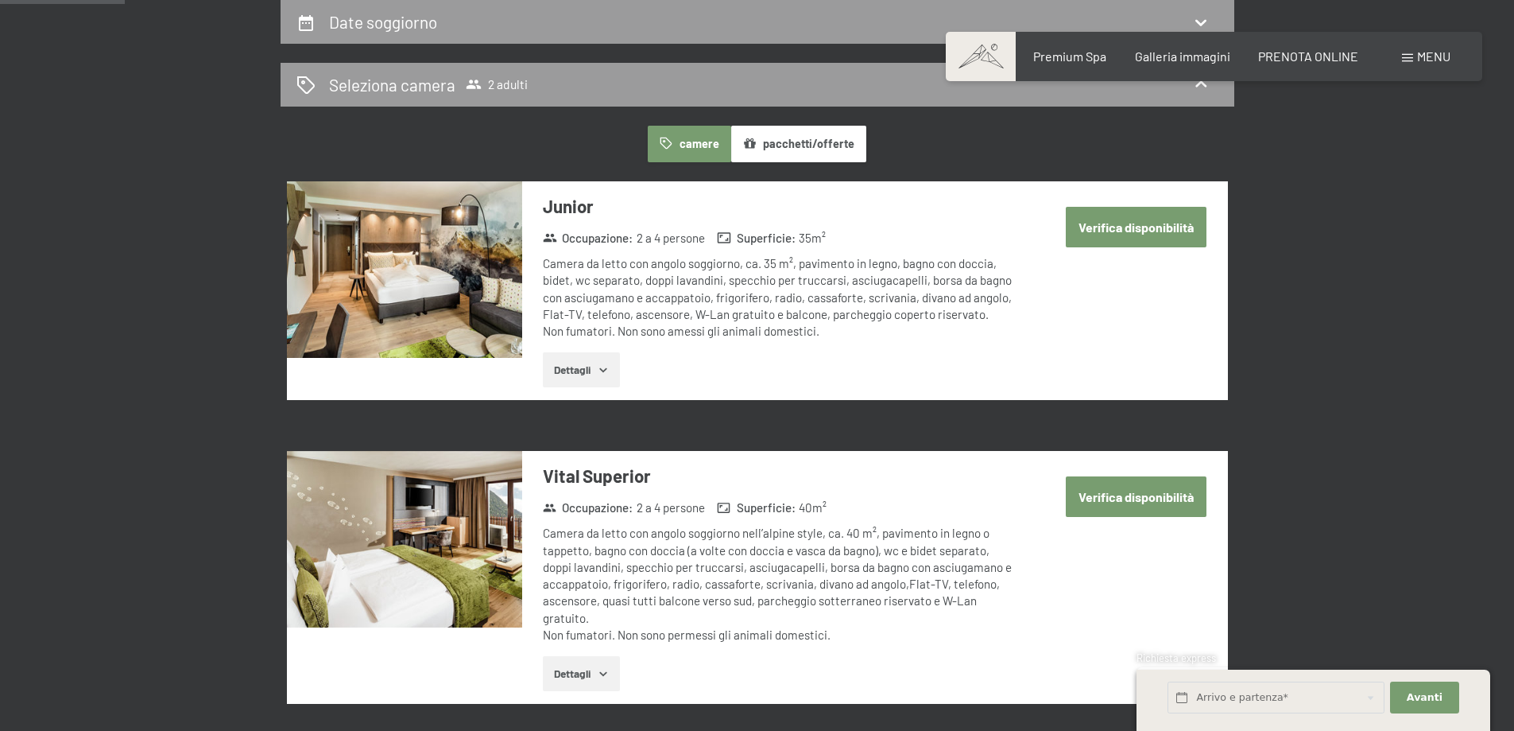
scroll to position [471, 0]
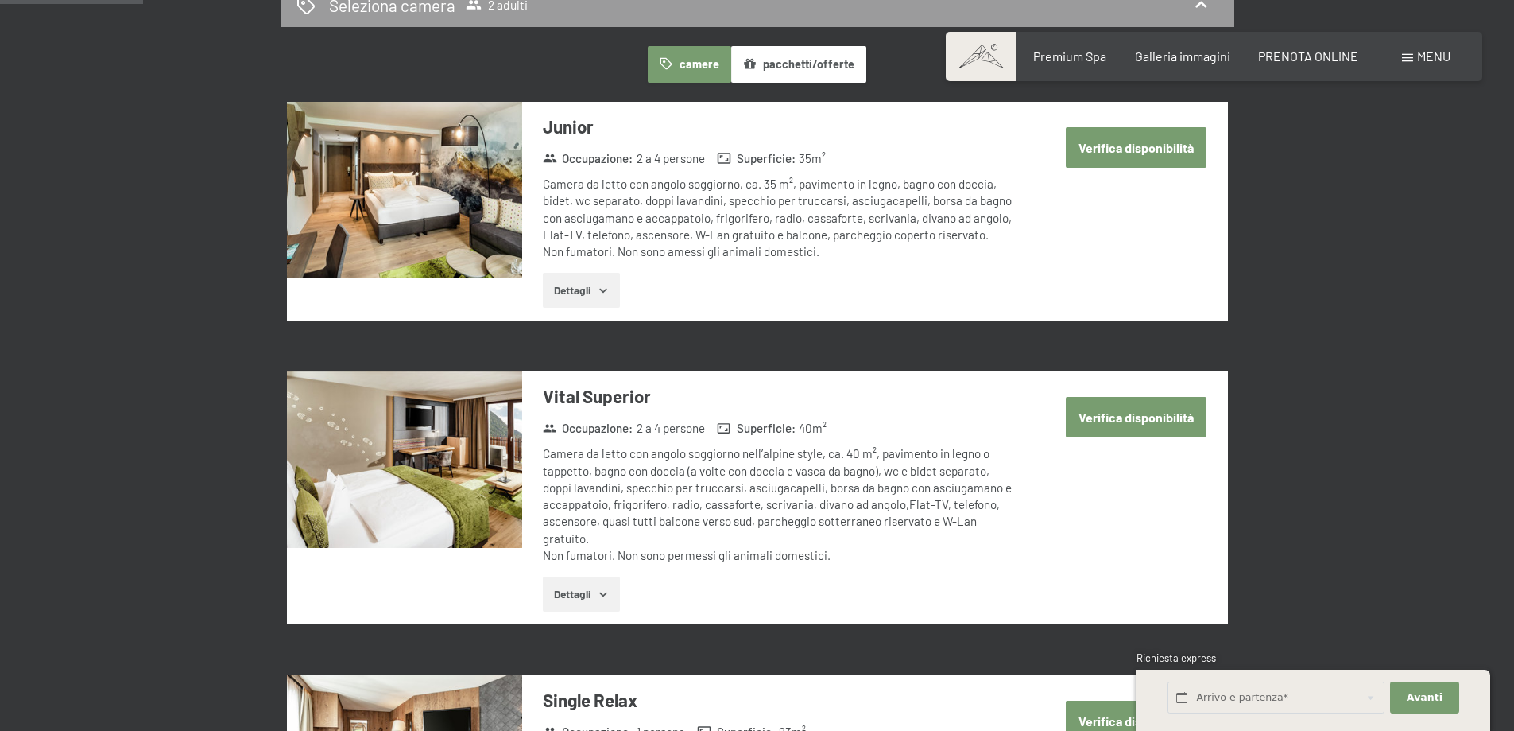
click at [1107, 152] on button "Verifica disponibilità" at bounding box center [1136, 147] width 141 height 41
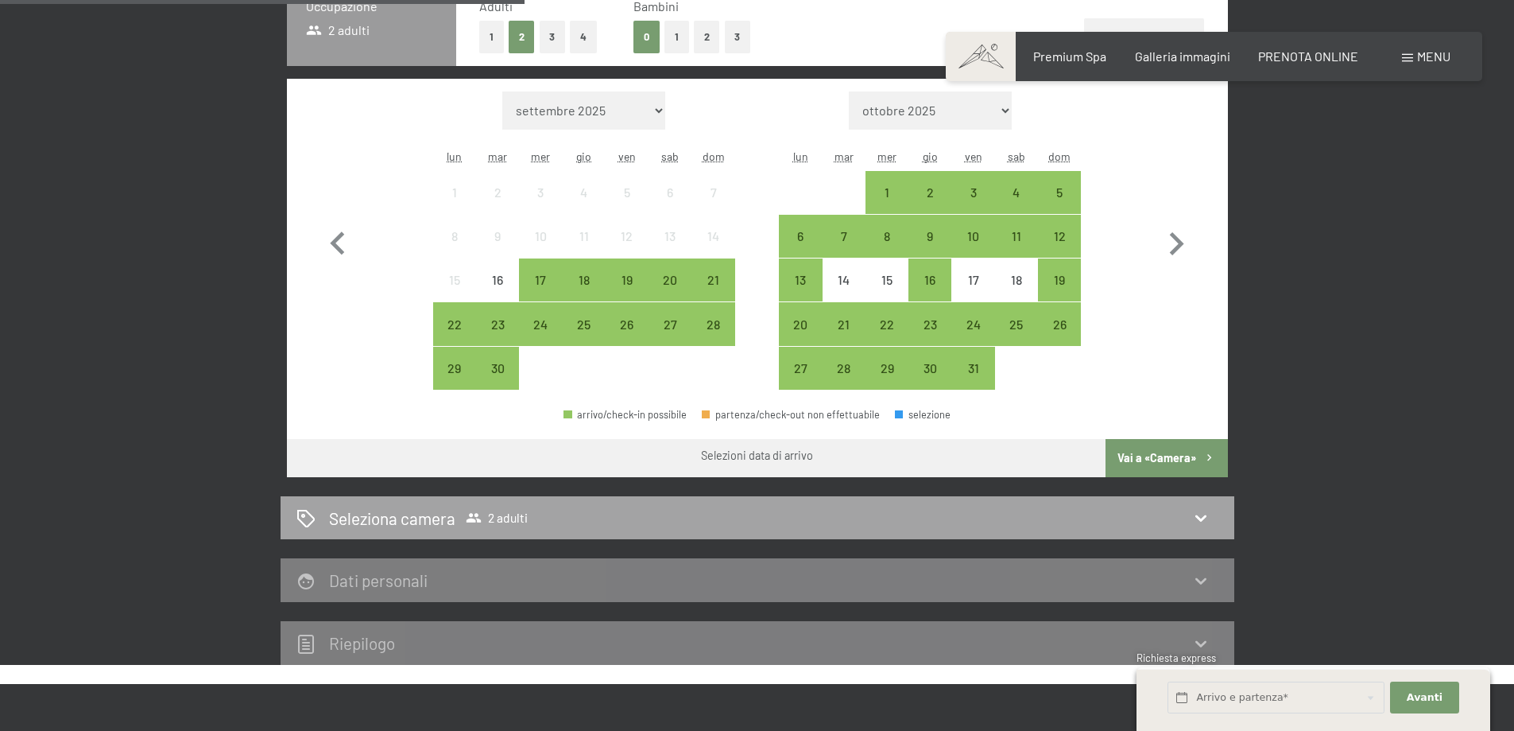
scroll to position [551, 0]
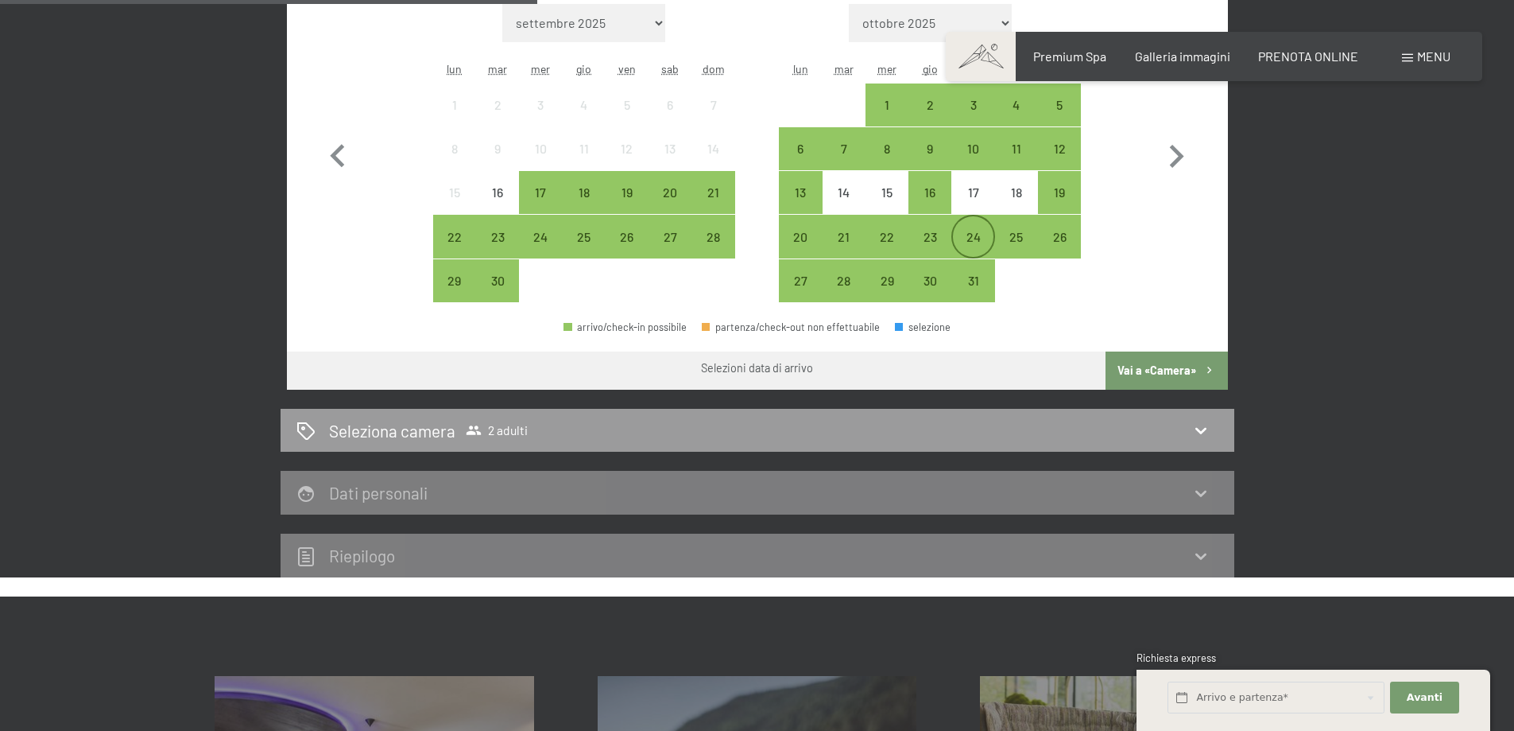
click at [968, 238] on div "24" at bounding box center [973, 251] width 40 height 40
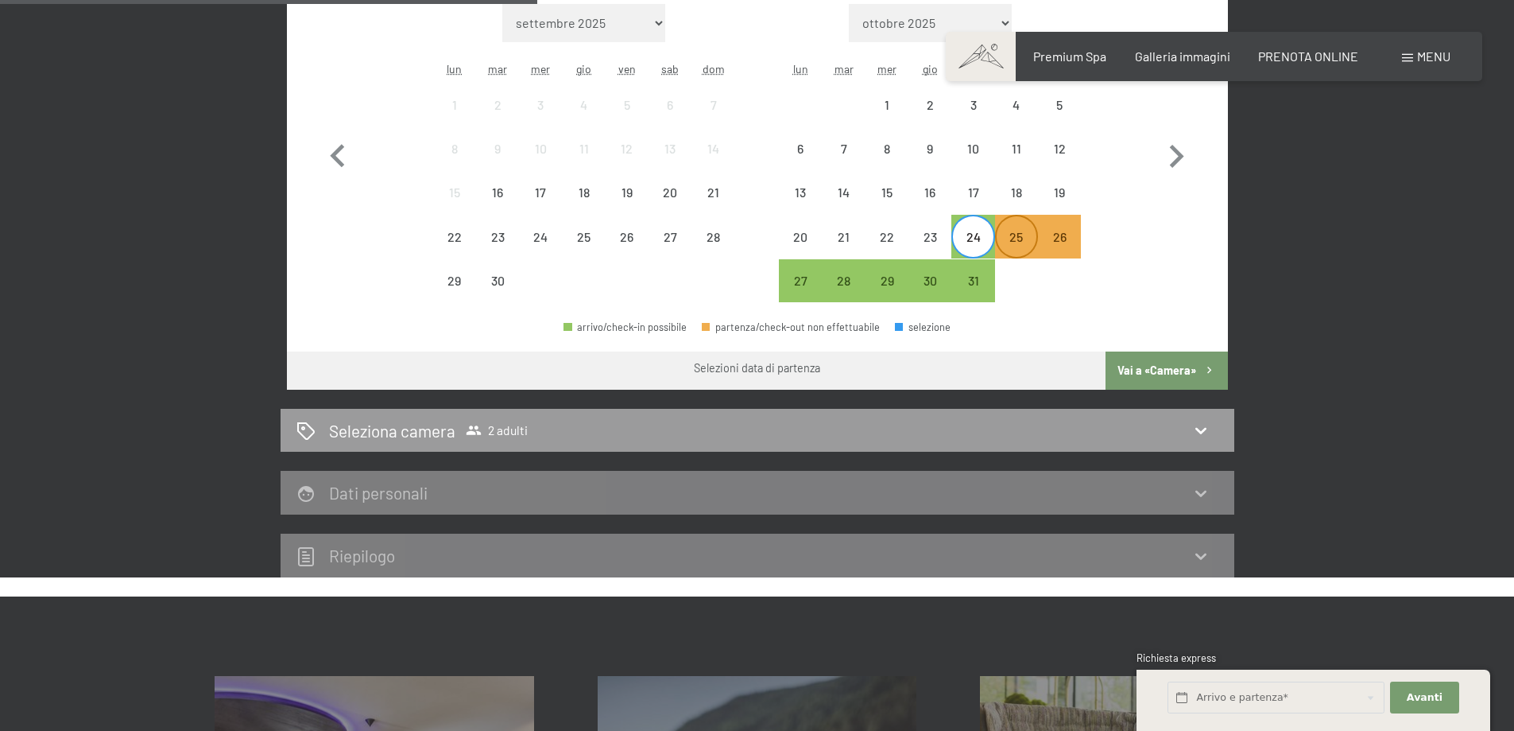
click at [1018, 238] on div "25" at bounding box center [1017, 251] width 40 height 40
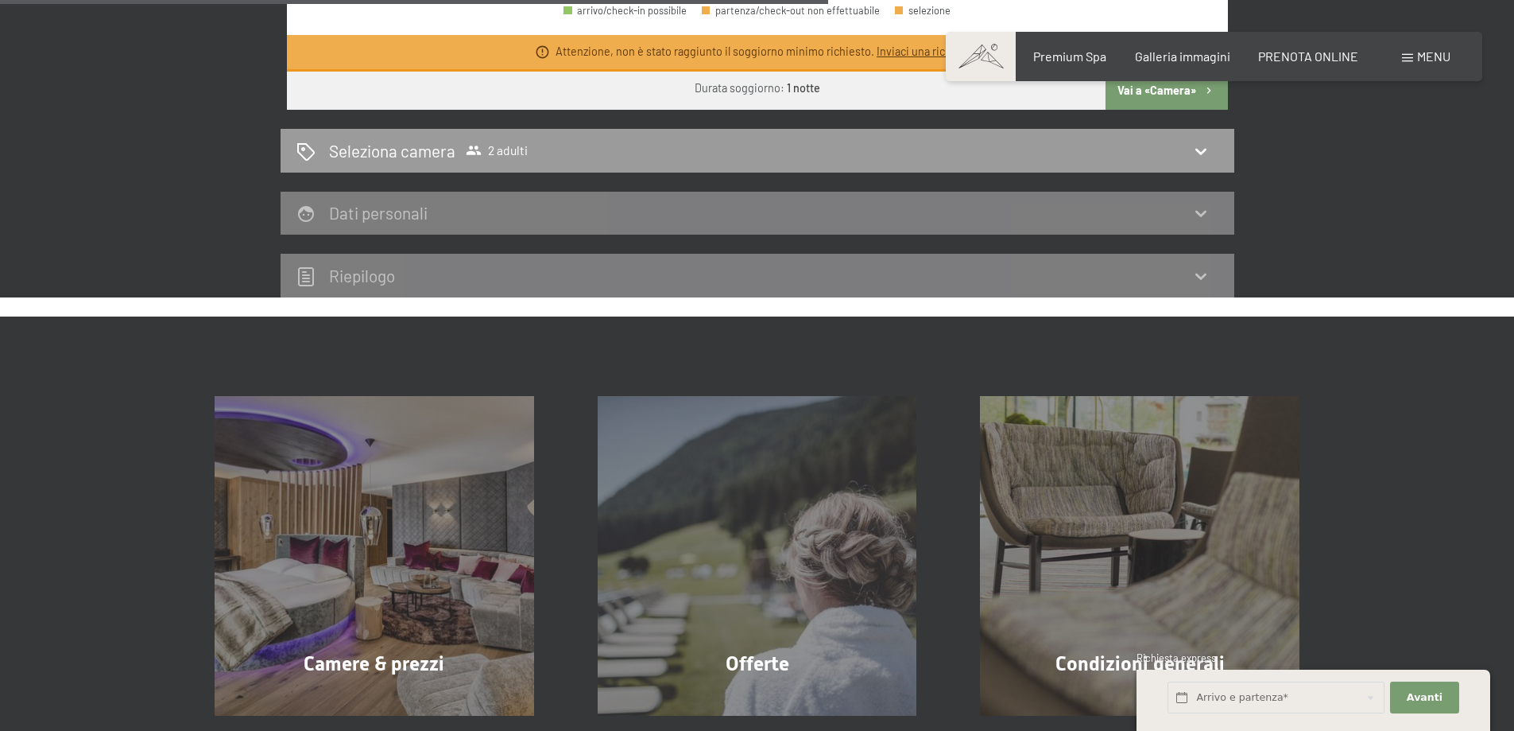
scroll to position [869, 0]
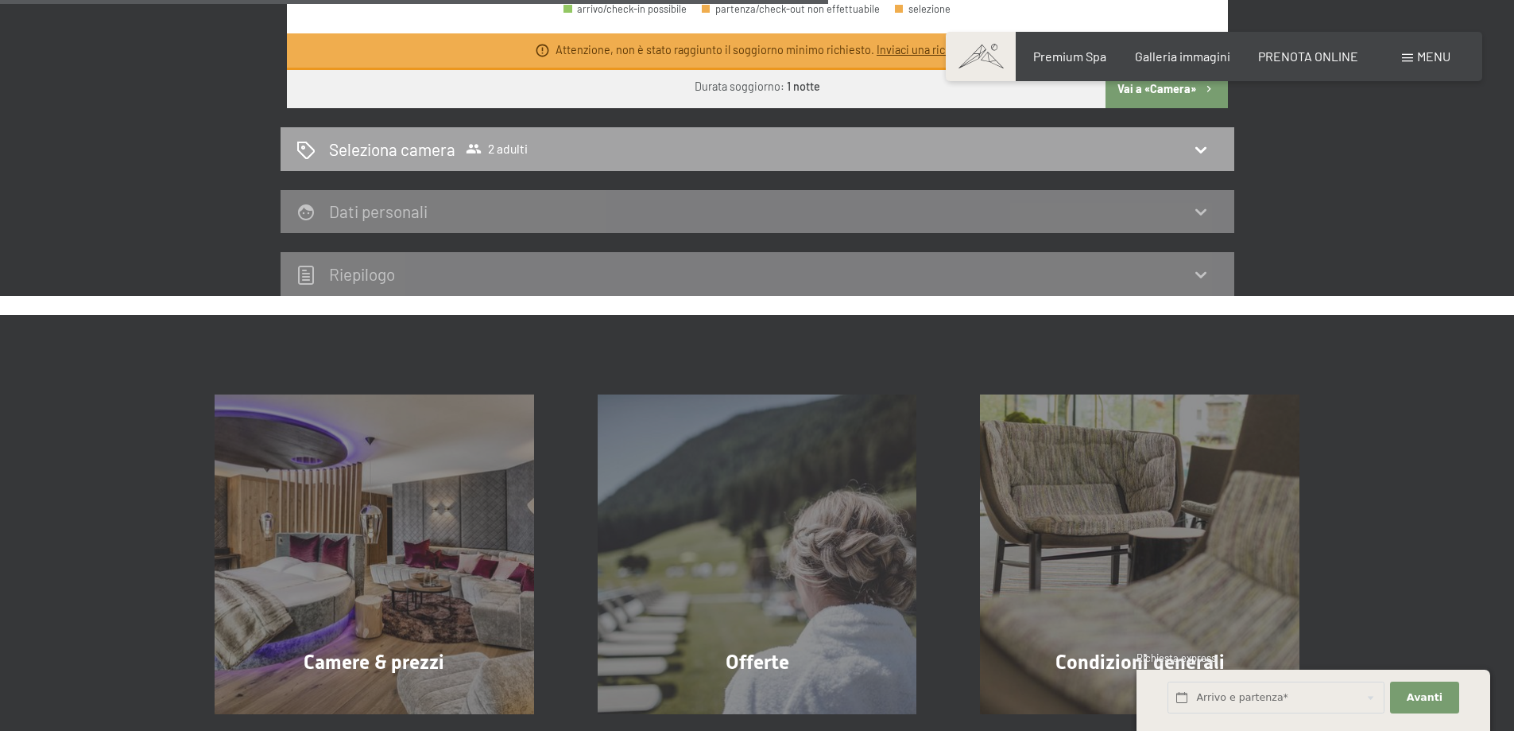
click at [1201, 152] on icon at bounding box center [1201, 149] width 11 height 6
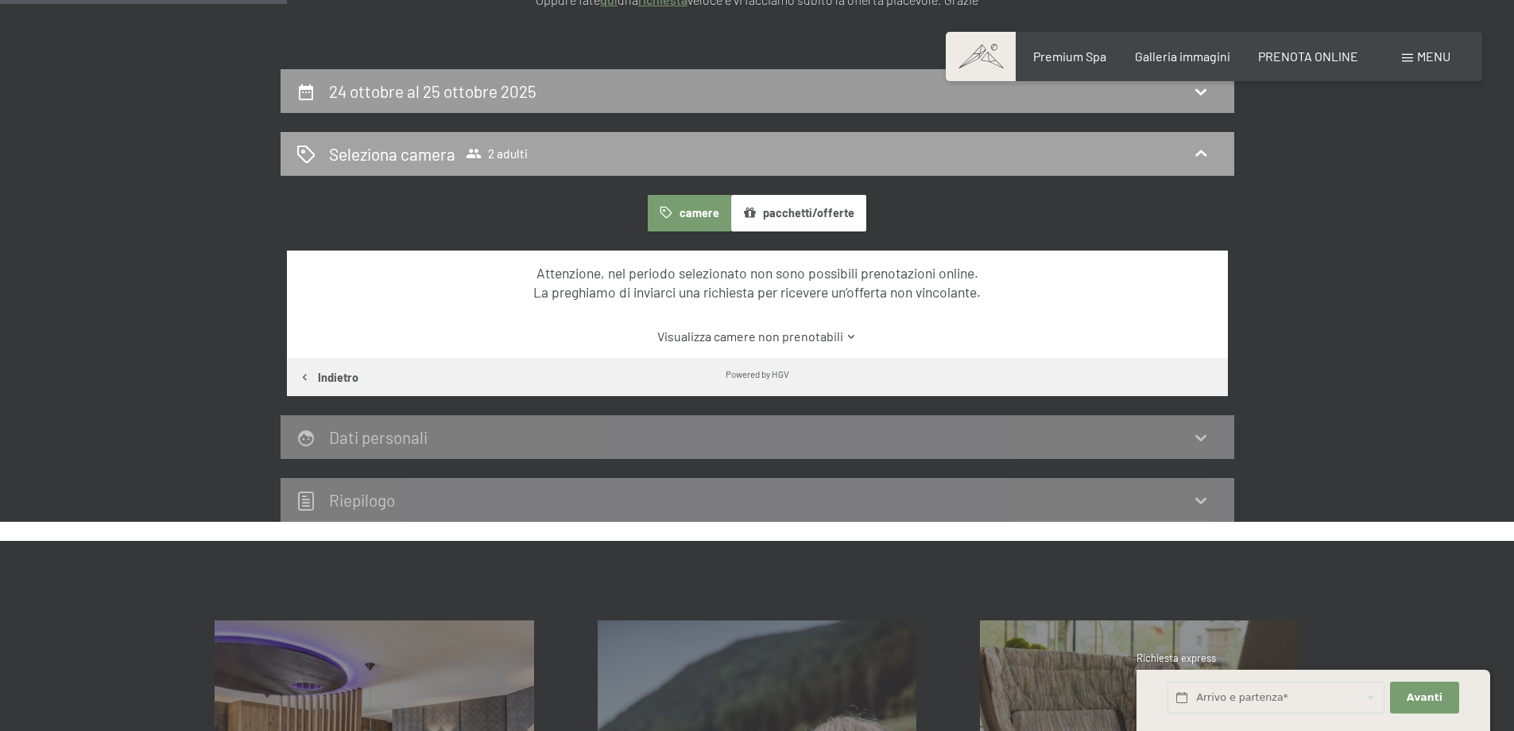
scroll to position [233, 0]
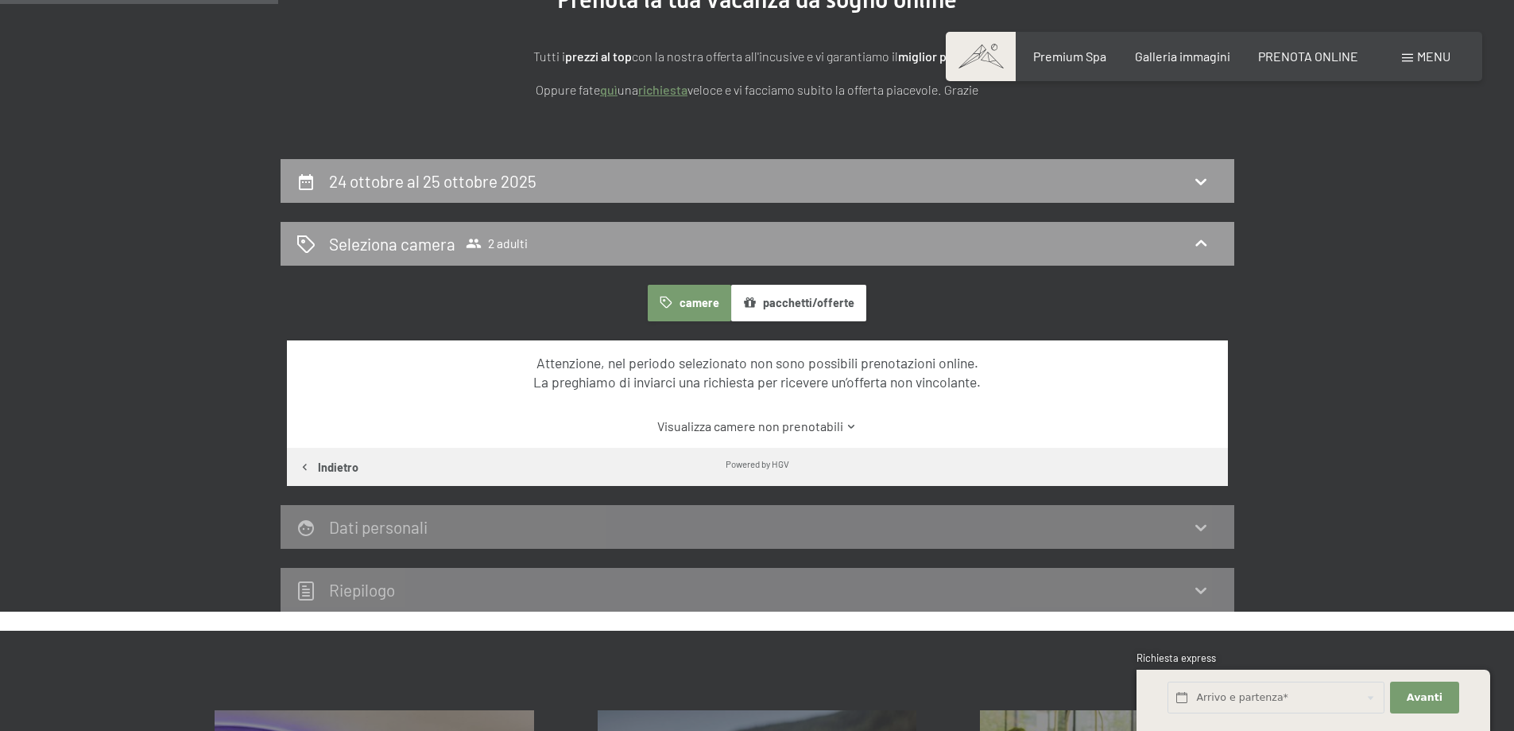
click at [699, 301] on button "camere" at bounding box center [689, 303] width 83 height 37
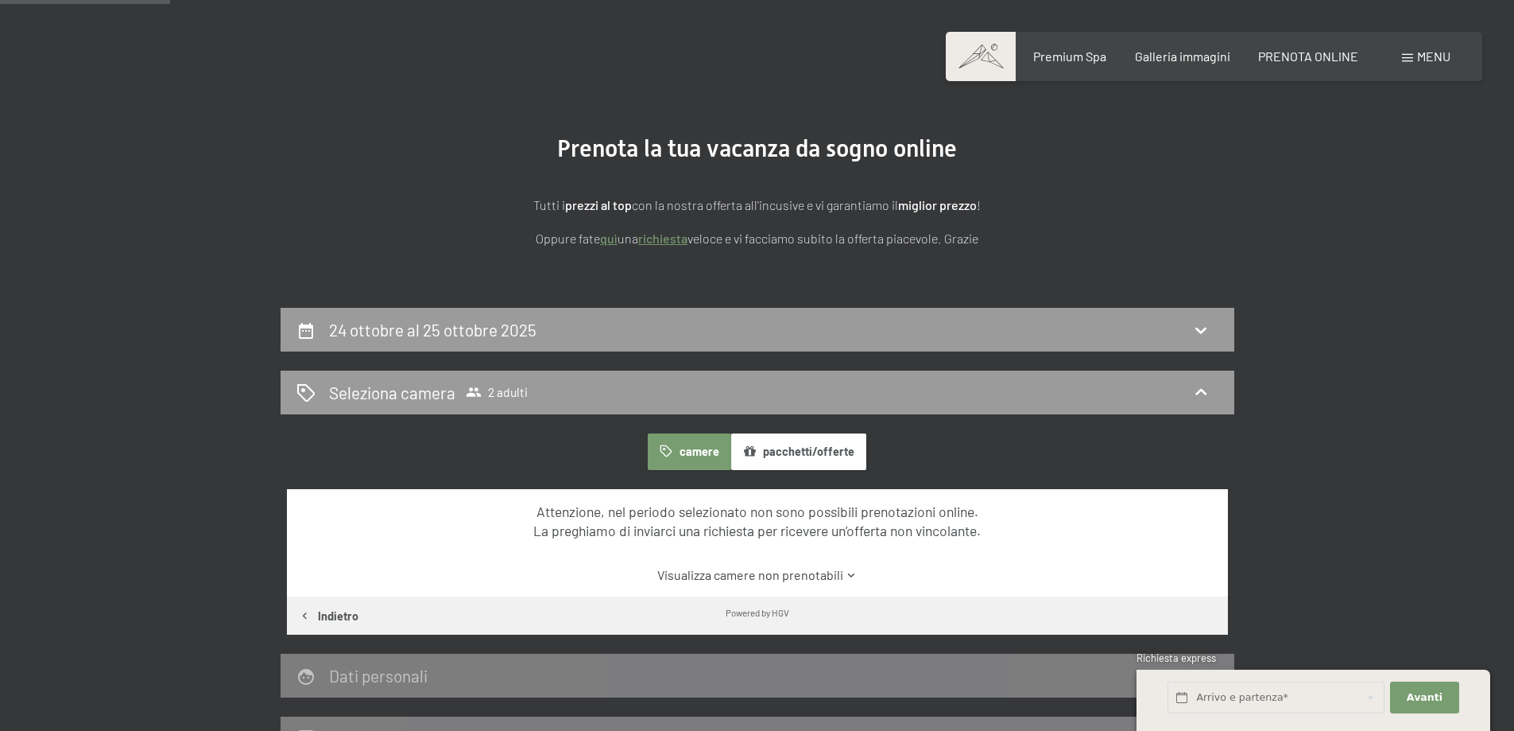
scroll to position [0, 0]
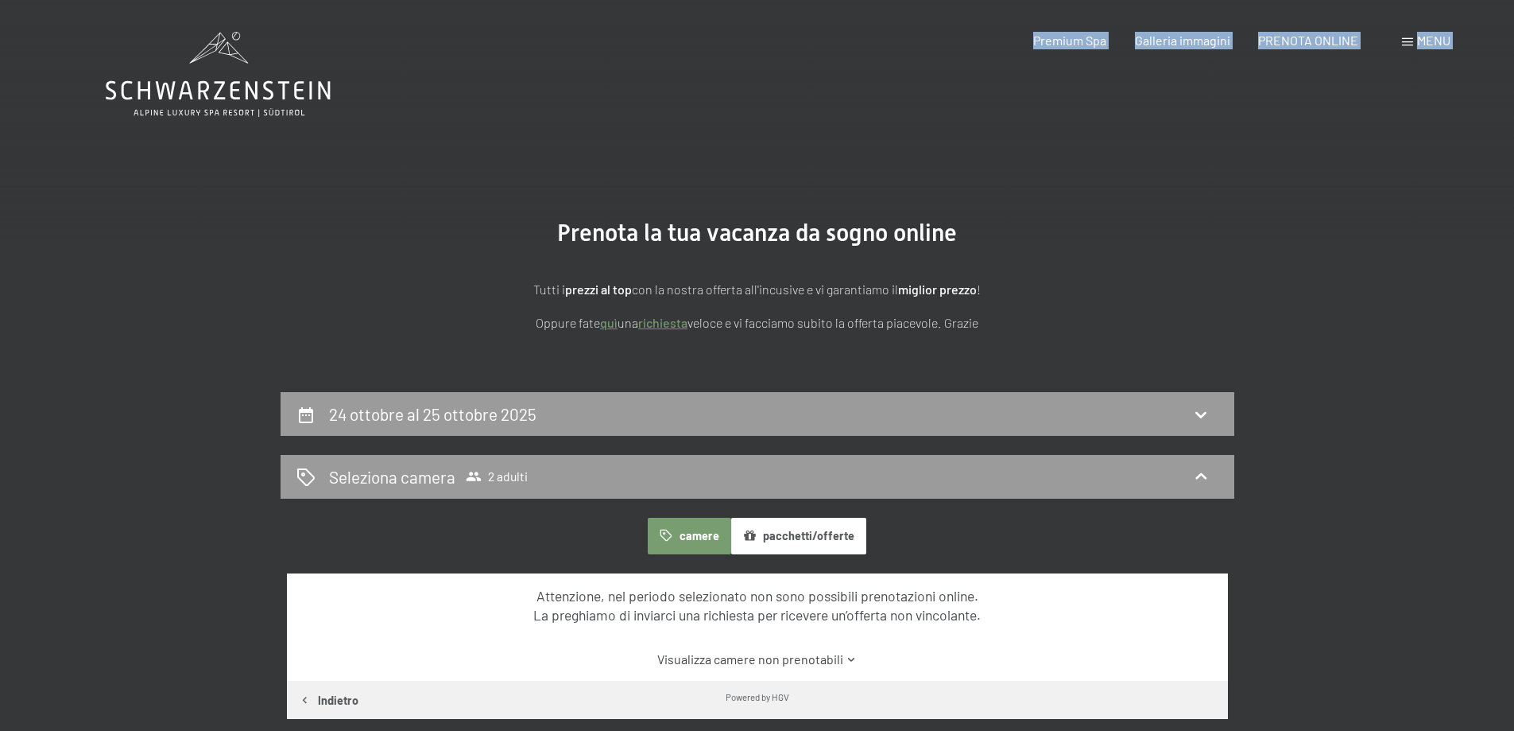
drag, startPoint x: 151, startPoint y: 95, endPoint x: 310, endPoint y: 108, distance: 159.6
click at [1169, 45] on span "Galleria immagini" at bounding box center [1182, 37] width 95 height 15
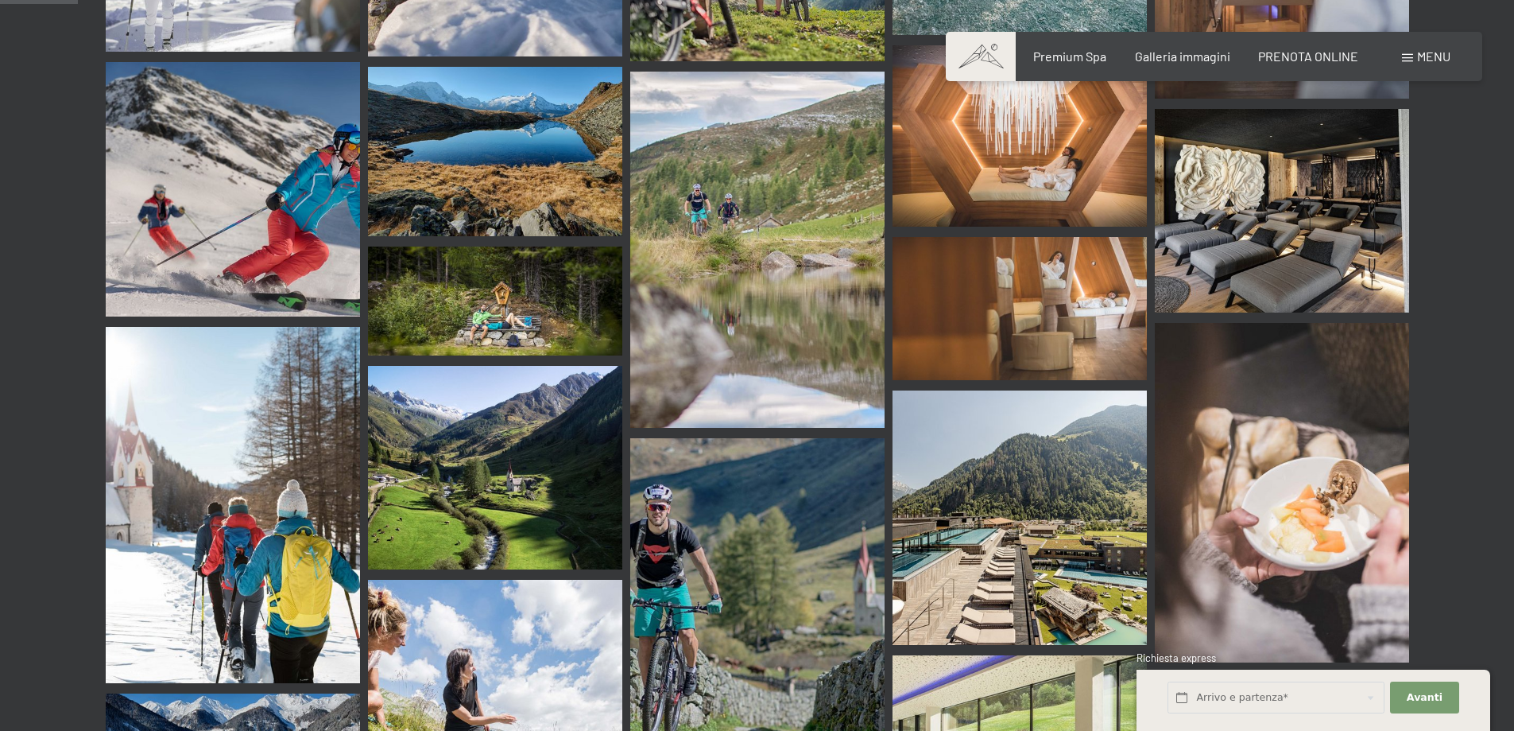
scroll to position [1351, 0]
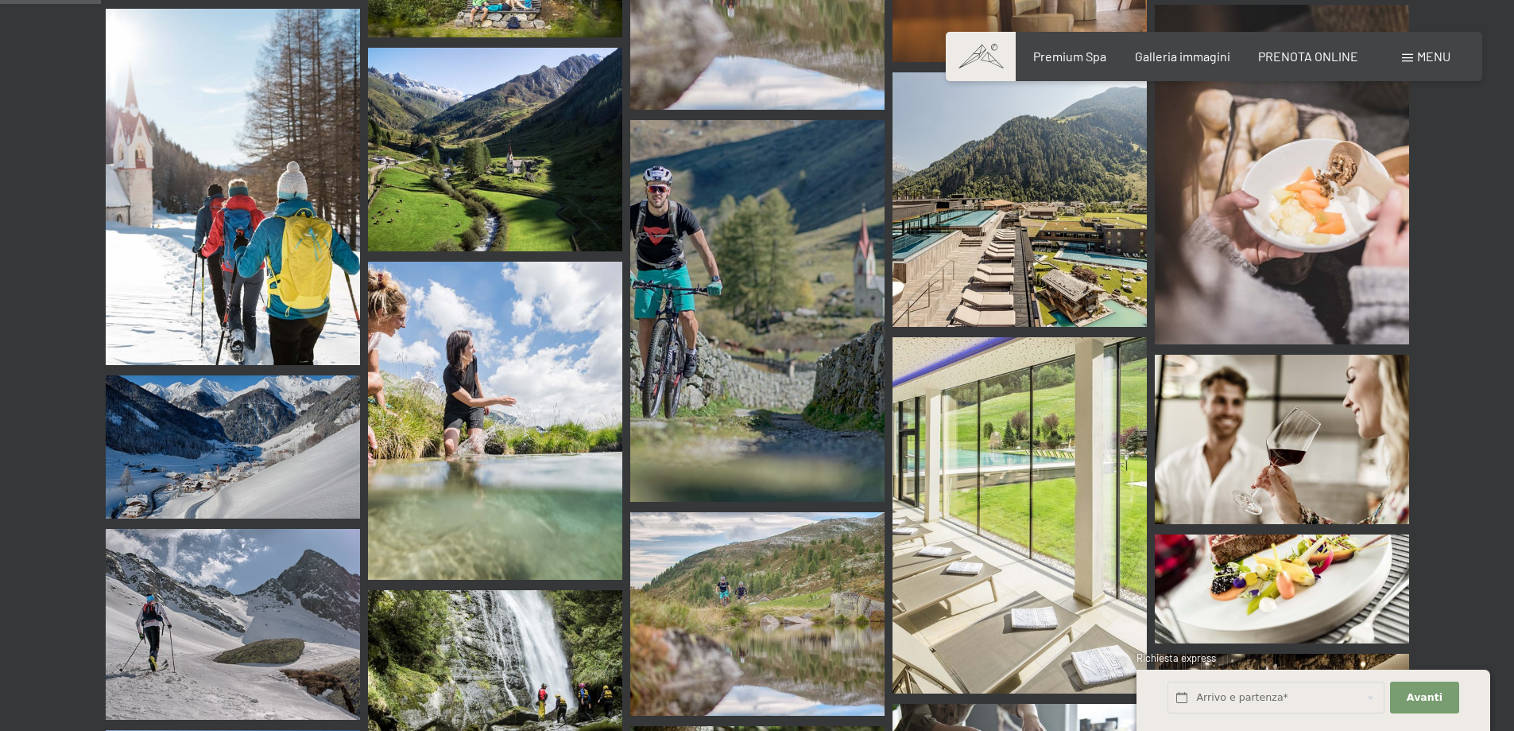
click at [1026, 390] on img at bounding box center [1020, 515] width 254 height 356
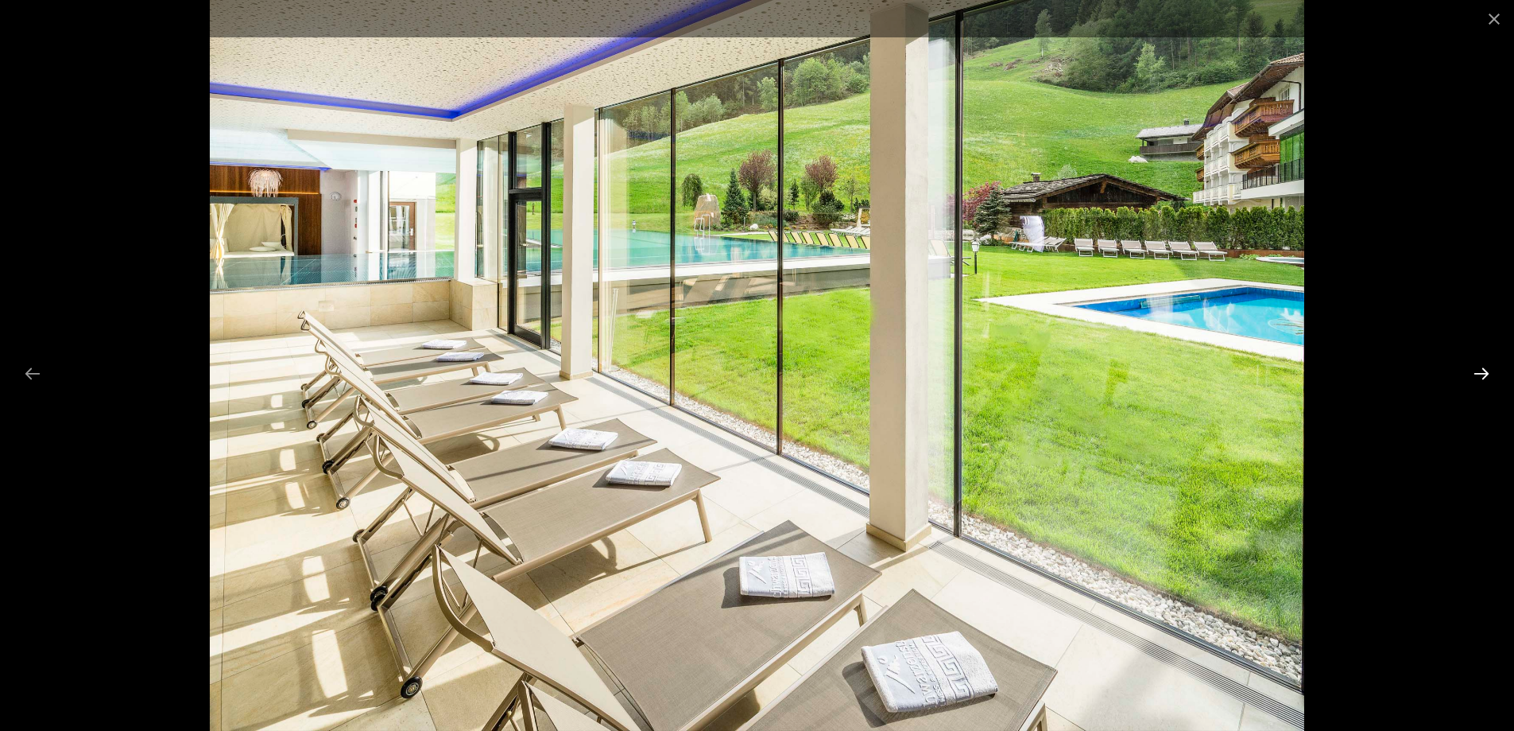
click at [1490, 363] on button "Next slide" at bounding box center [1481, 373] width 33 height 31
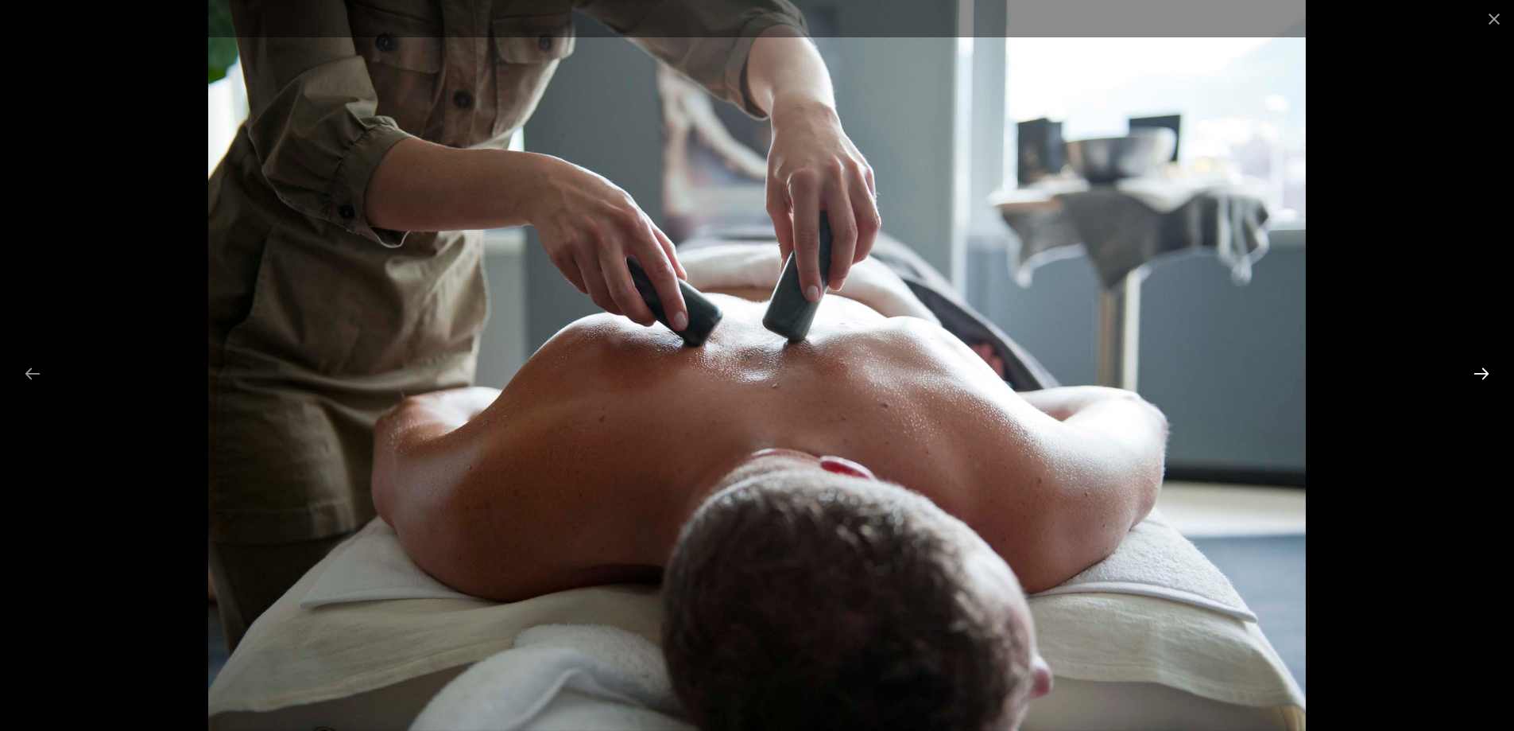
click at [1490, 363] on button "Next slide" at bounding box center [1481, 373] width 33 height 31
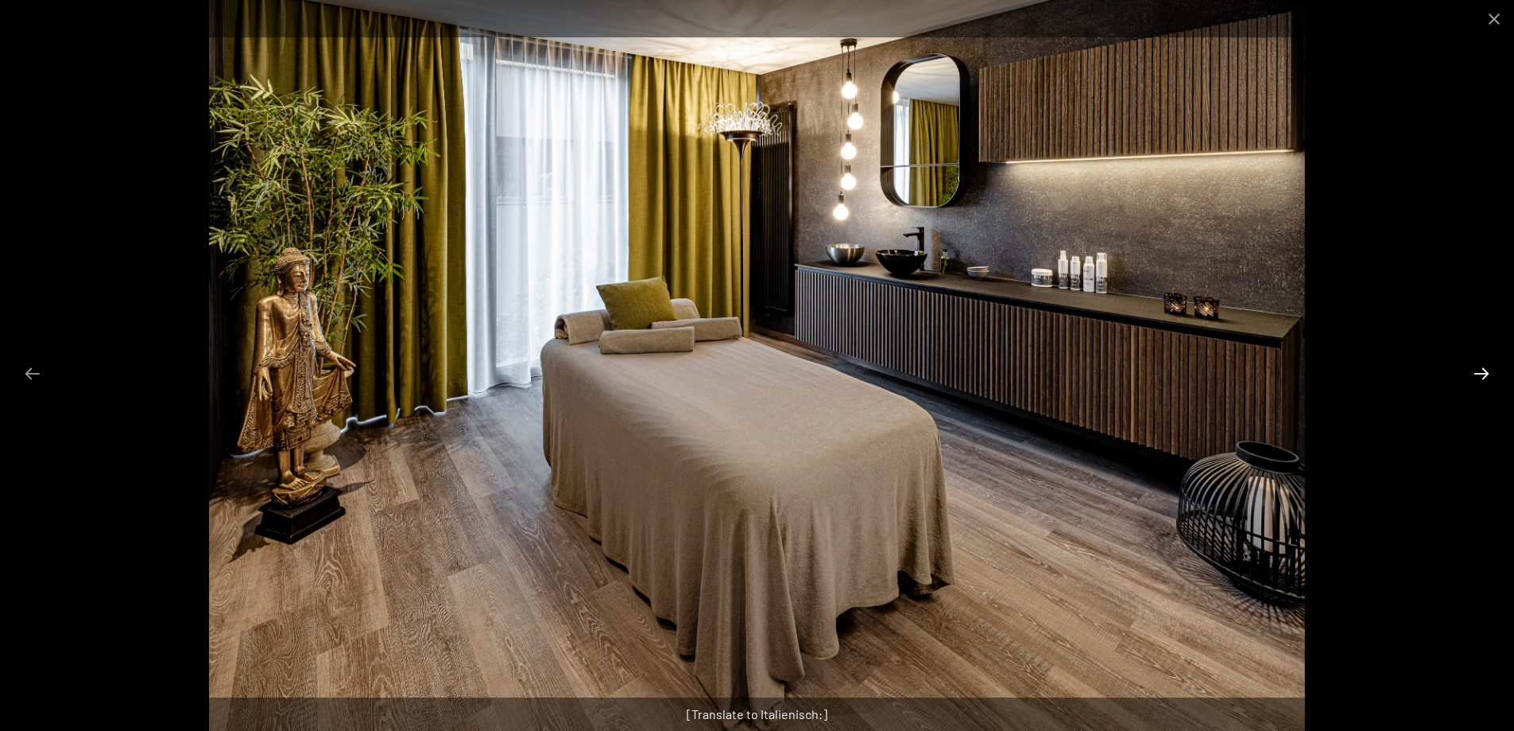
click at [1490, 363] on button "Next slide" at bounding box center [1481, 373] width 33 height 31
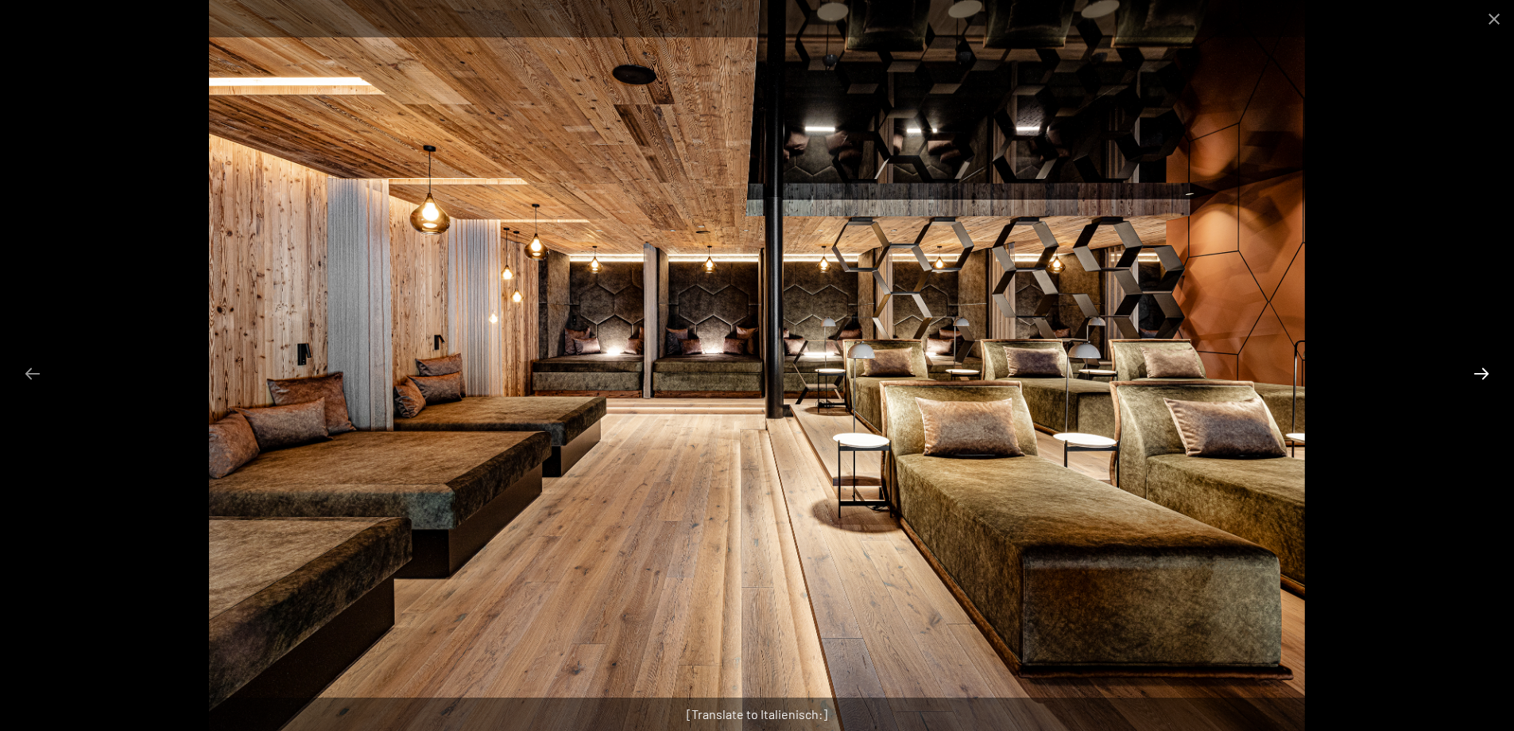
click at [1490, 361] on button "Next slide" at bounding box center [1481, 373] width 33 height 31
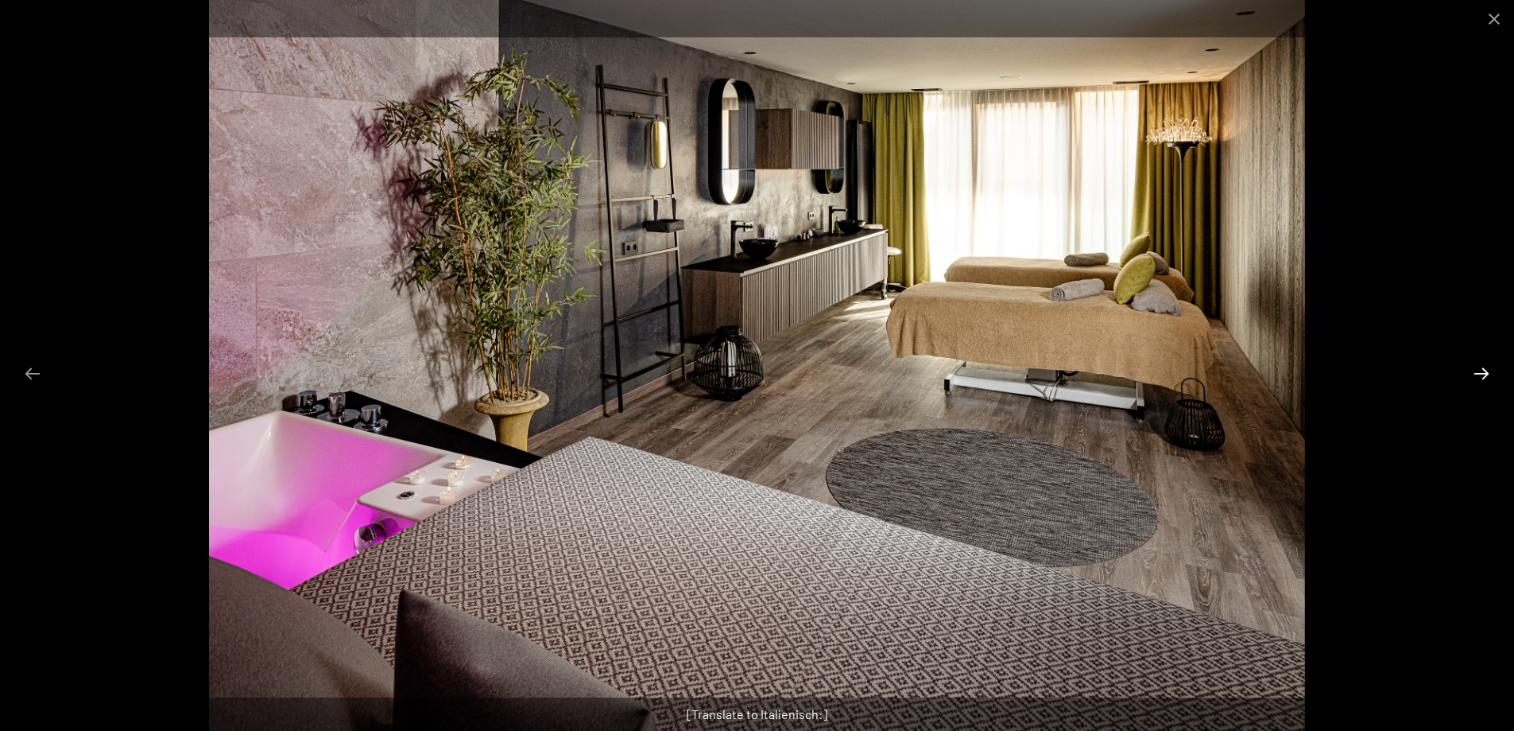
click at [1491, 368] on button "Next slide" at bounding box center [1481, 373] width 33 height 31
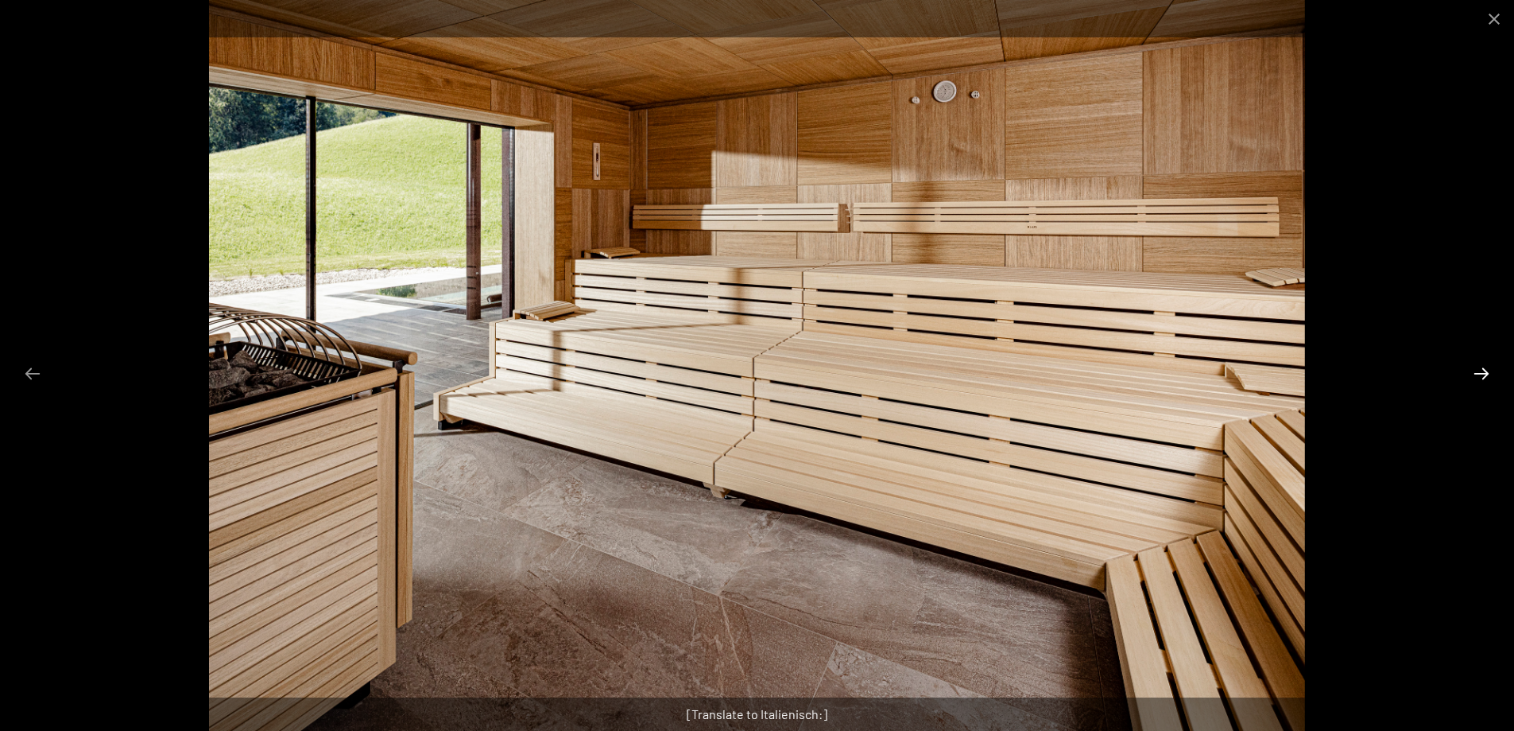
click at [1491, 368] on button "Next slide" at bounding box center [1481, 373] width 33 height 31
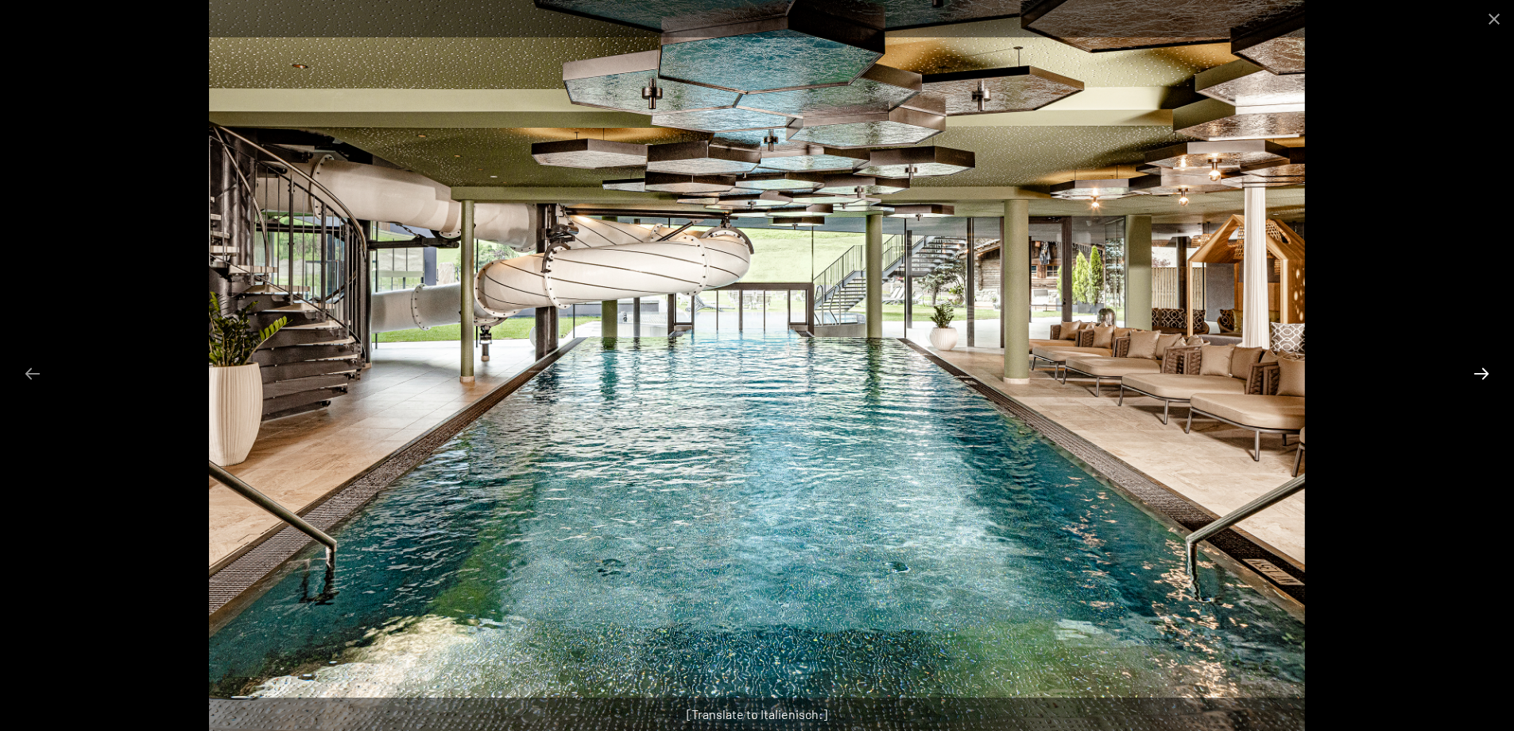
click at [1491, 376] on button "Next slide" at bounding box center [1481, 373] width 33 height 31
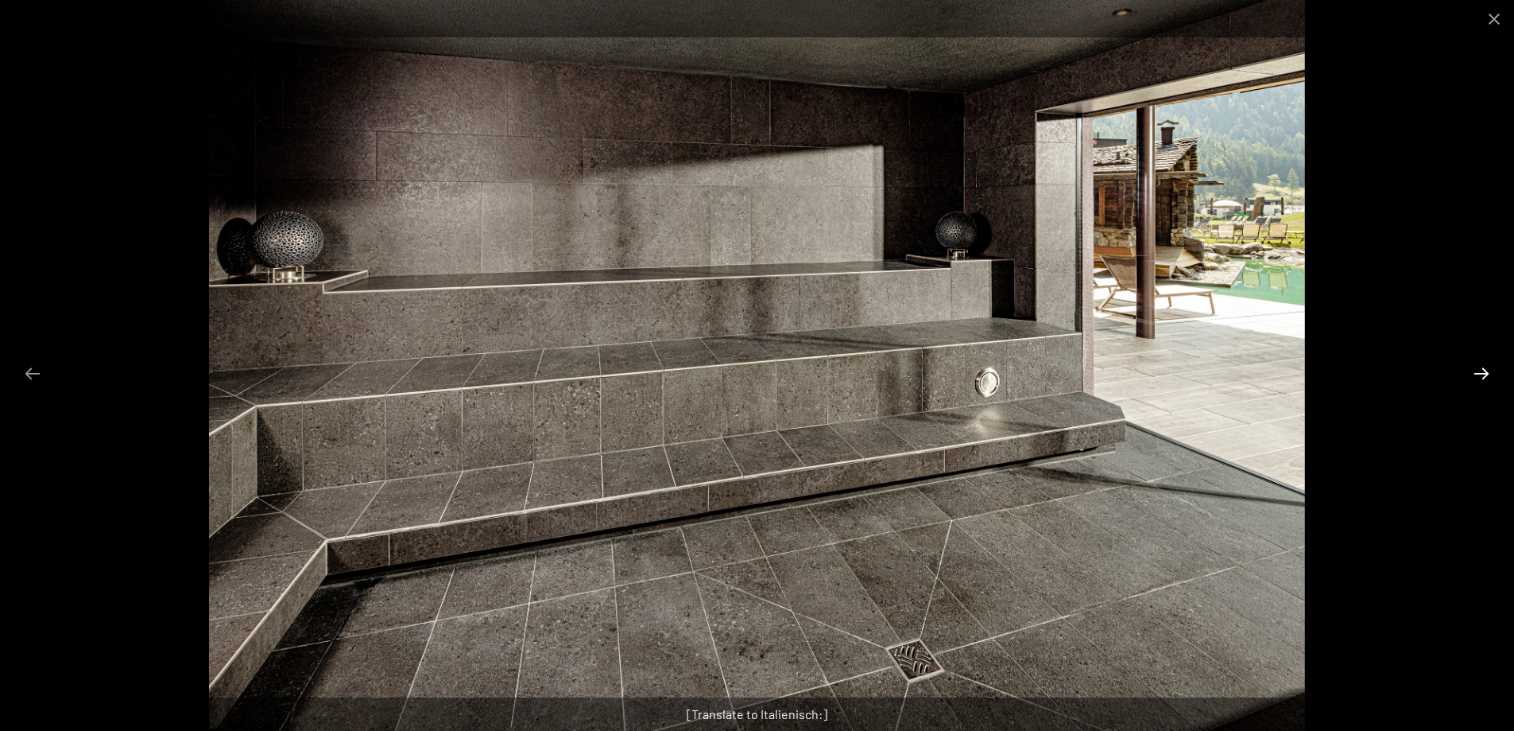
click at [1491, 376] on button "Next slide" at bounding box center [1481, 373] width 33 height 31
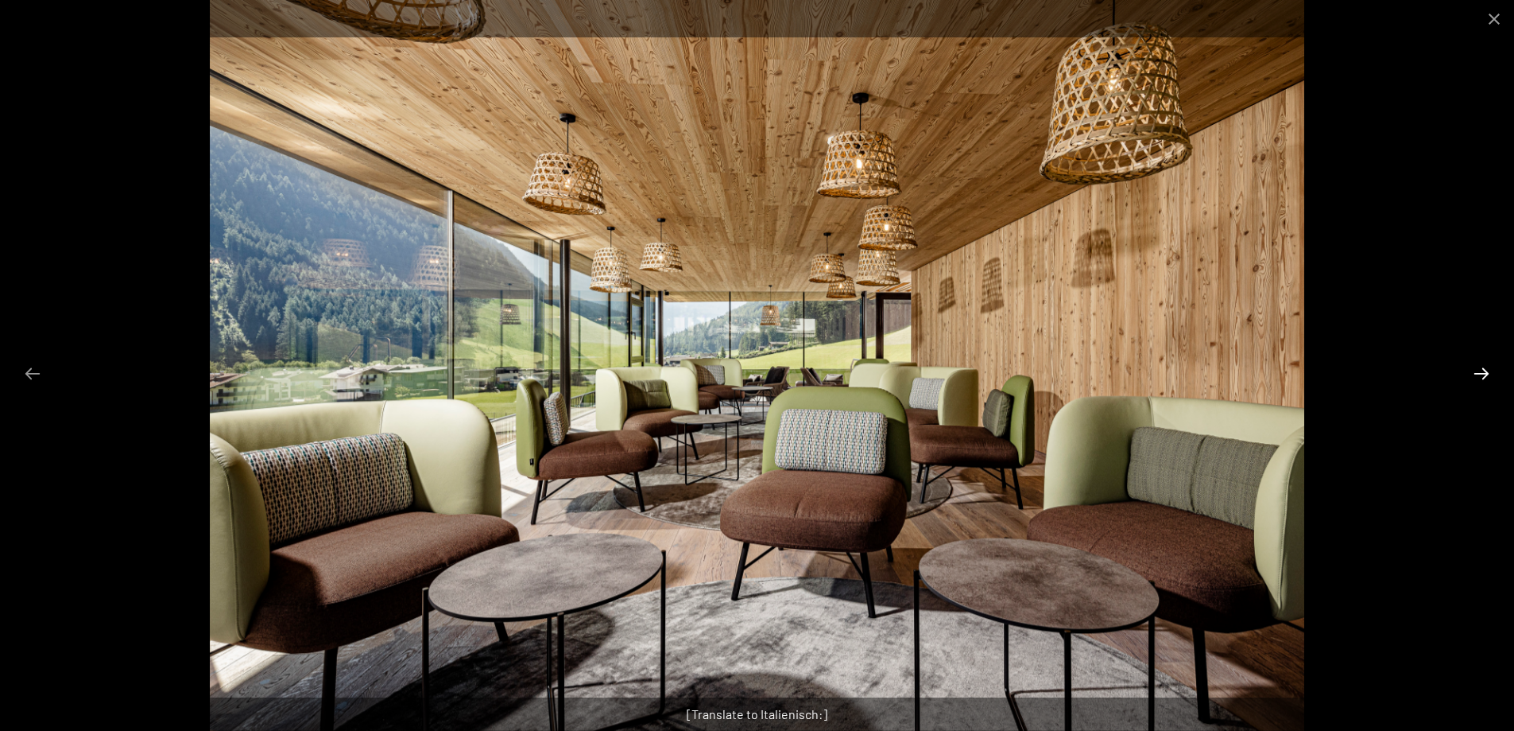
click at [1491, 376] on button "Next slide" at bounding box center [1481, 373] width 33 height 31
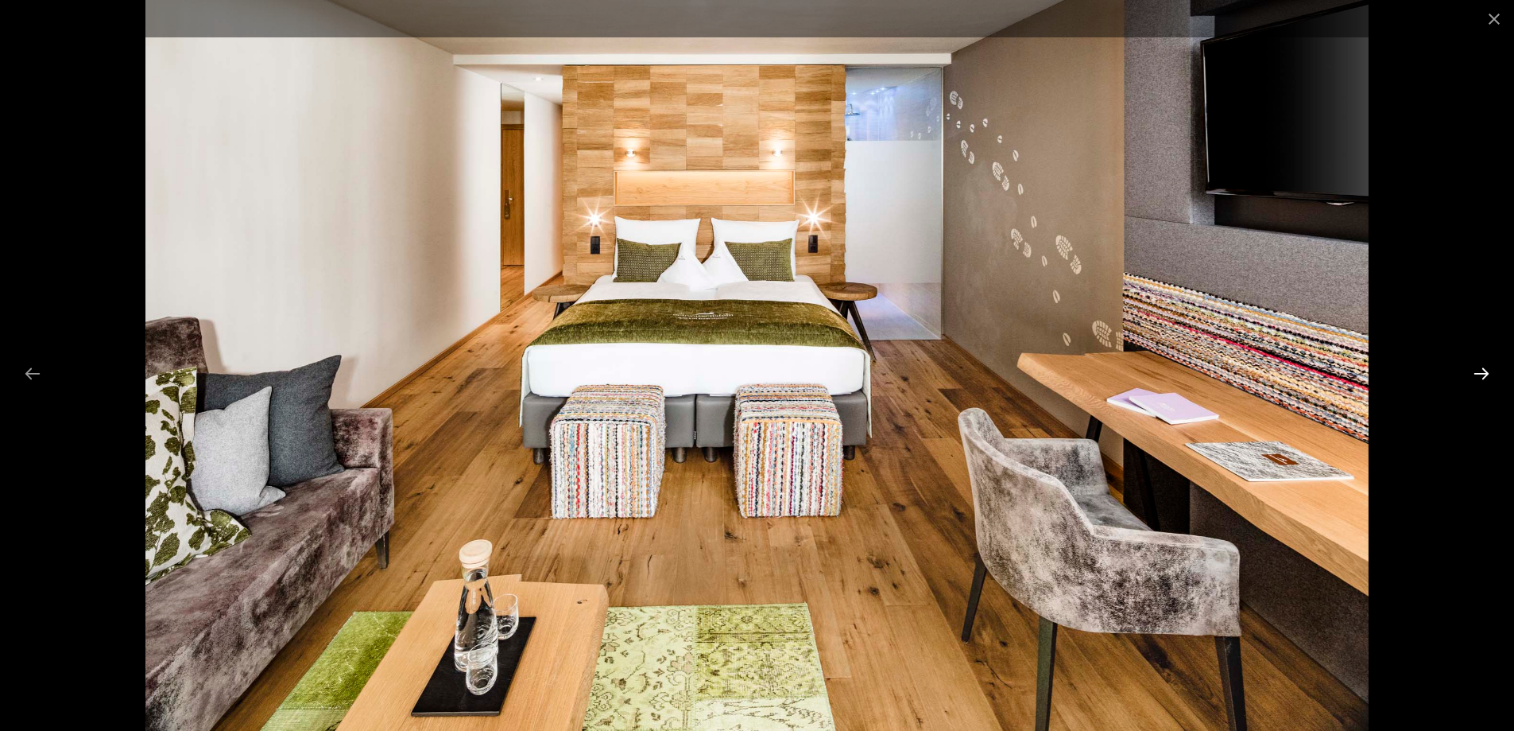
click at [1491, 374] on button "Next slide" at bounding box center [1481, 373] width 33 height 31
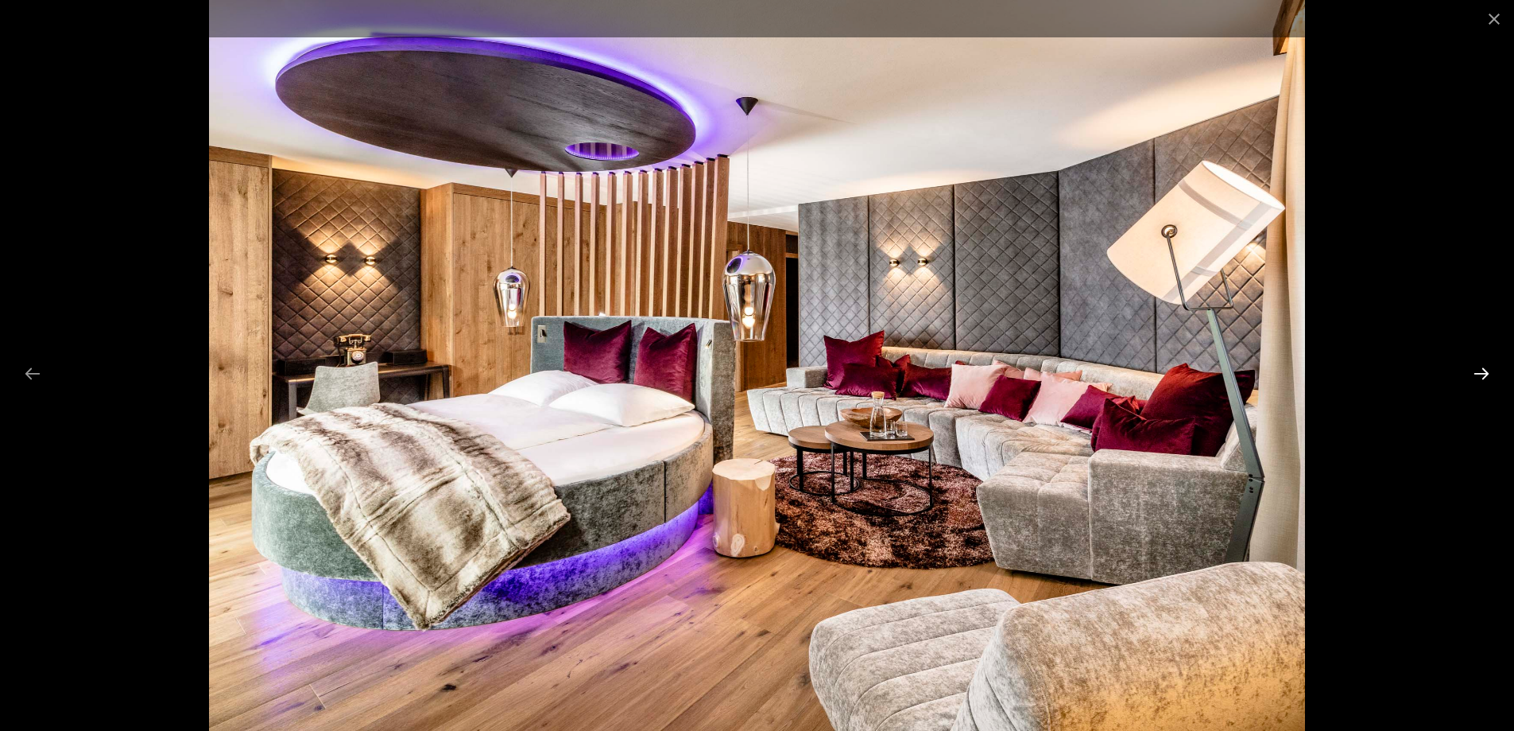
click at [1491, 374] on button "Next slide" at bounding box center [1481, 373] width 33 height 31
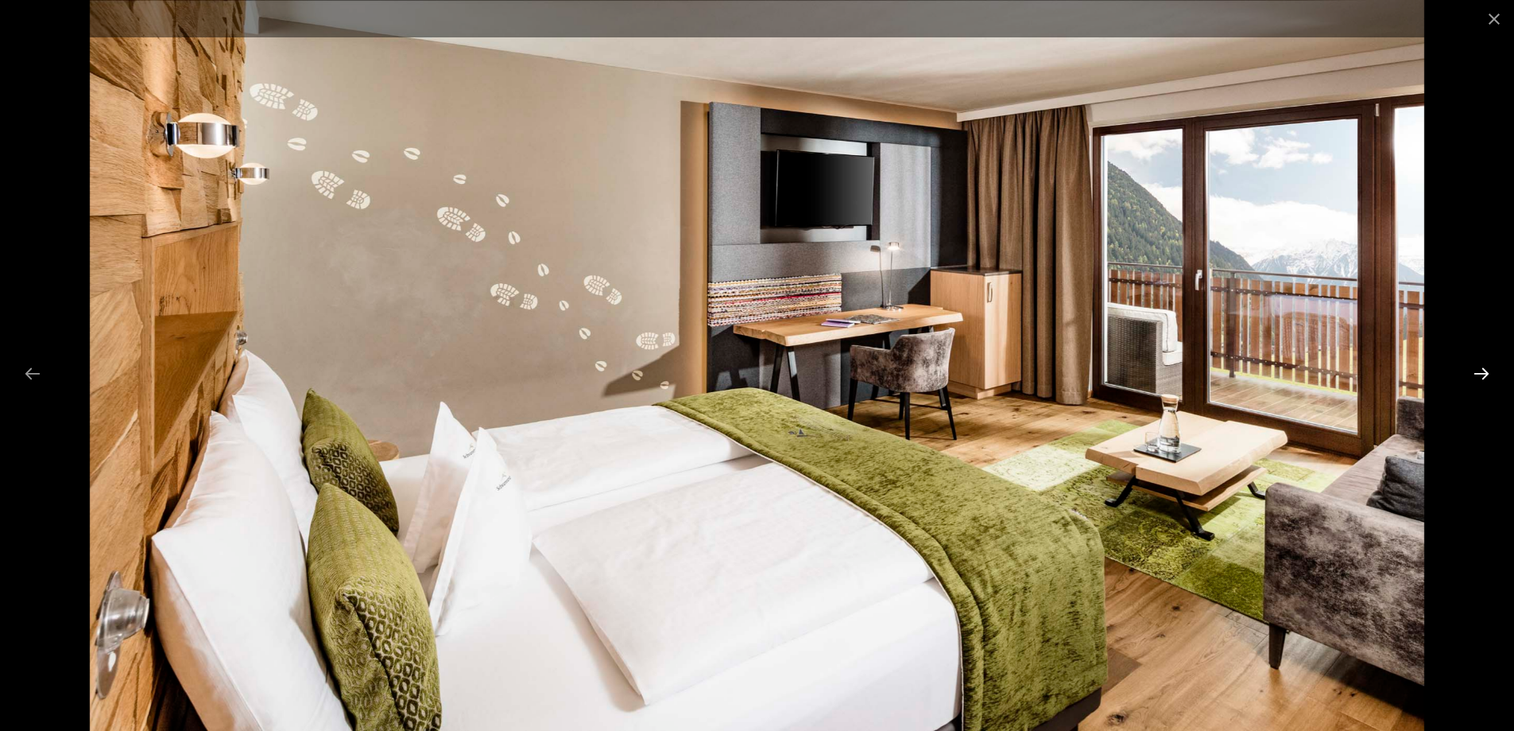
click at [1492, 374] on button "Next slide" at bounding box center [1481, 373] width 33 height 31
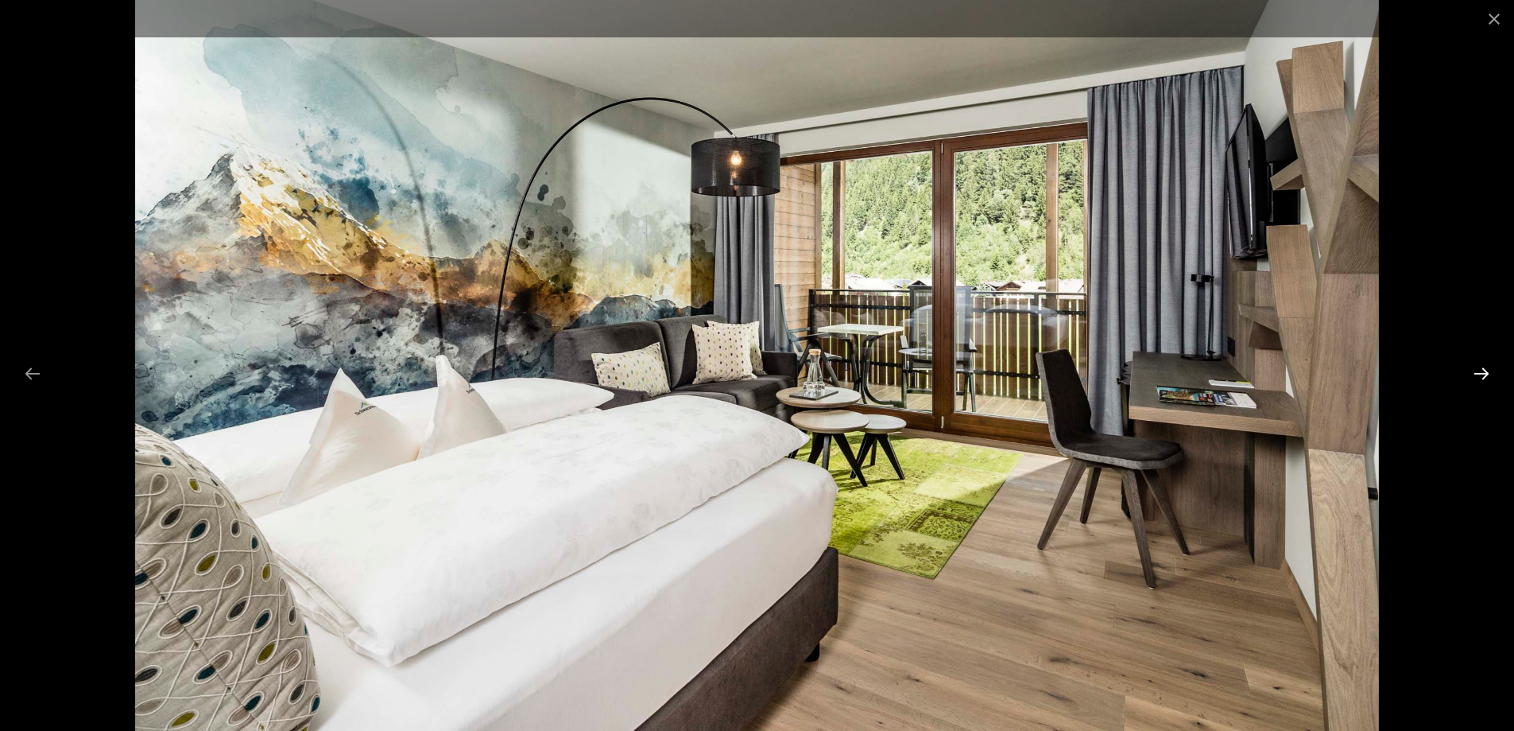
click at [1492, 374] on button "Next slide" at bounding box center [1481, 373] width 33 height 31
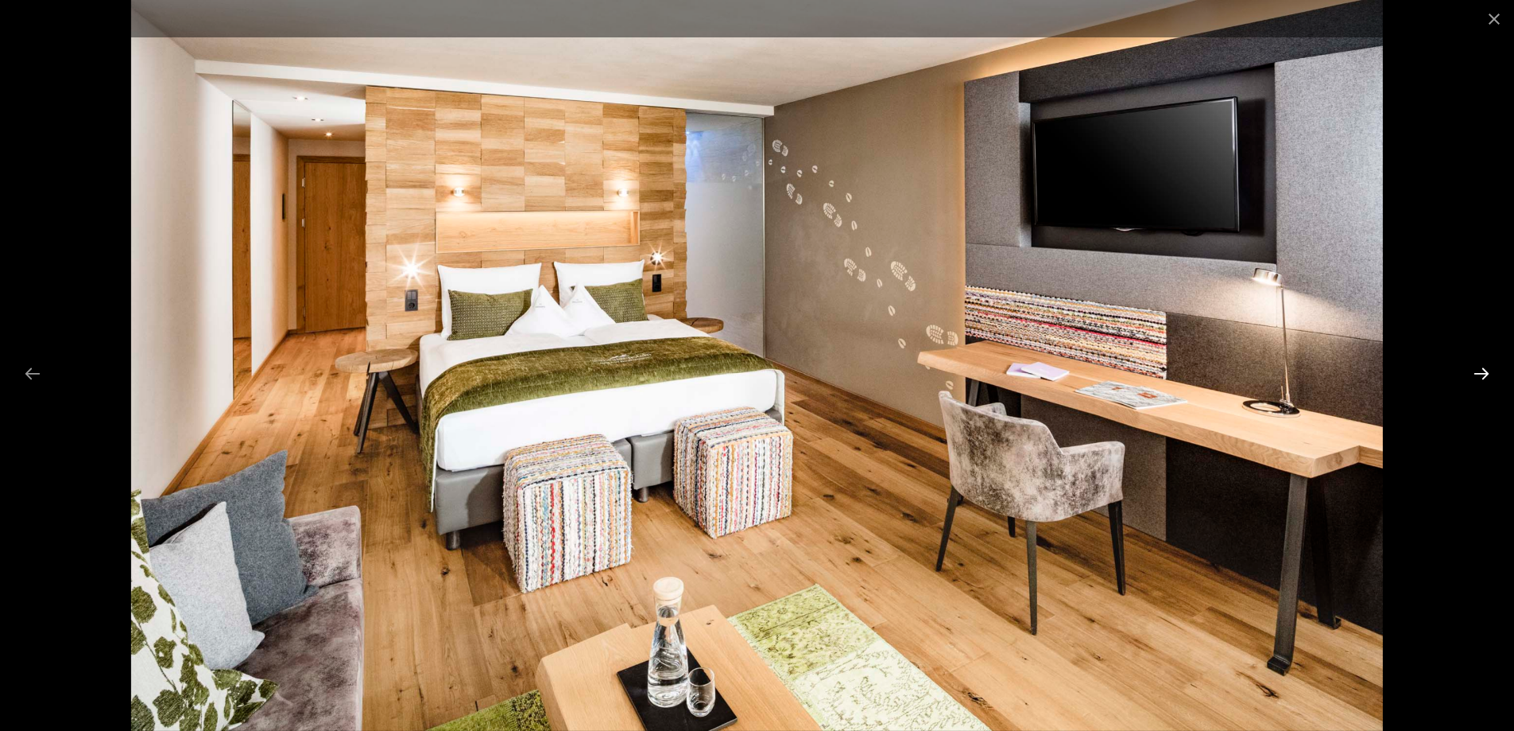
click at [1492, 374] on button "Next slide" at bounding box center [1481, 373] width 33 height 31
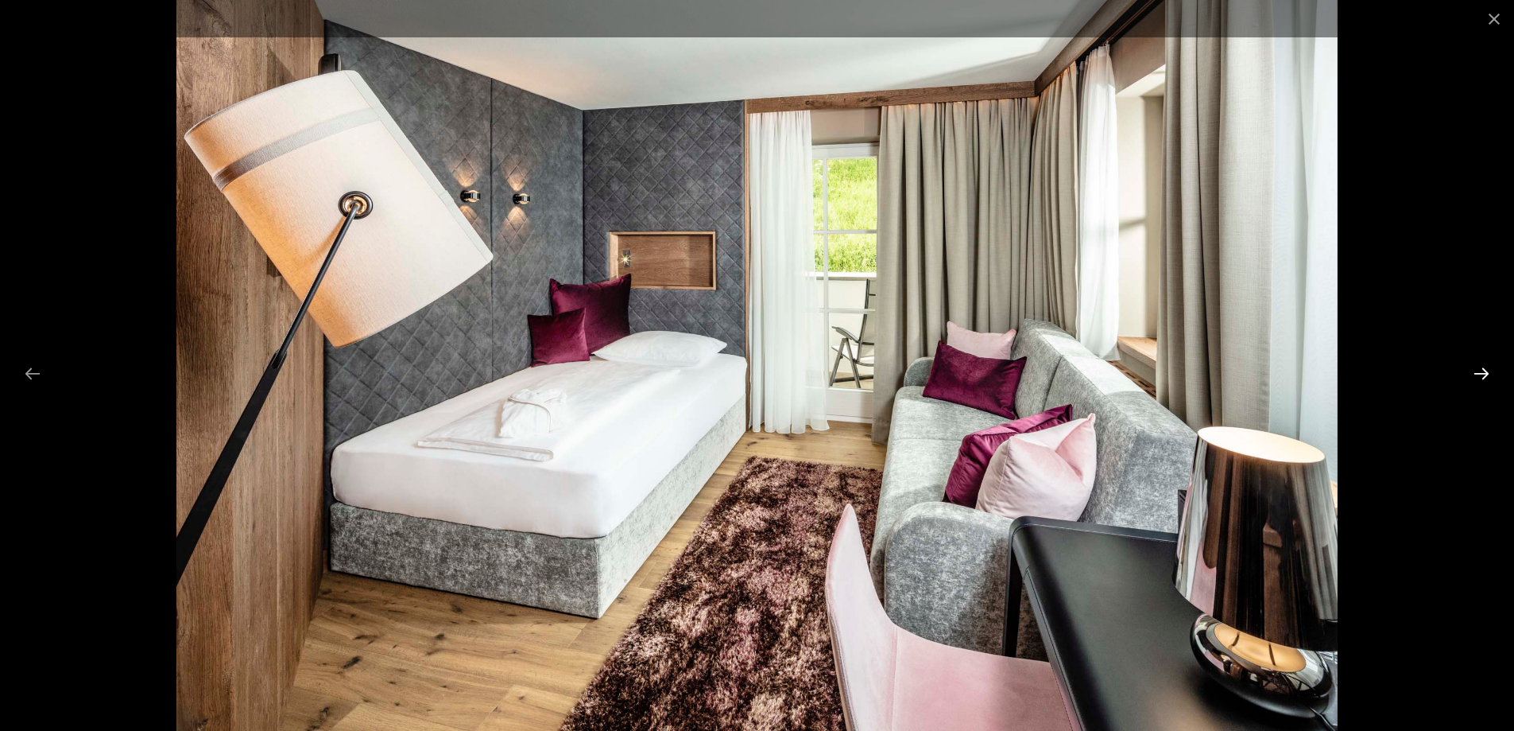
click at [1492, 374] on button "Next slide" at bounding box center [1481, 373] width 33 height 31
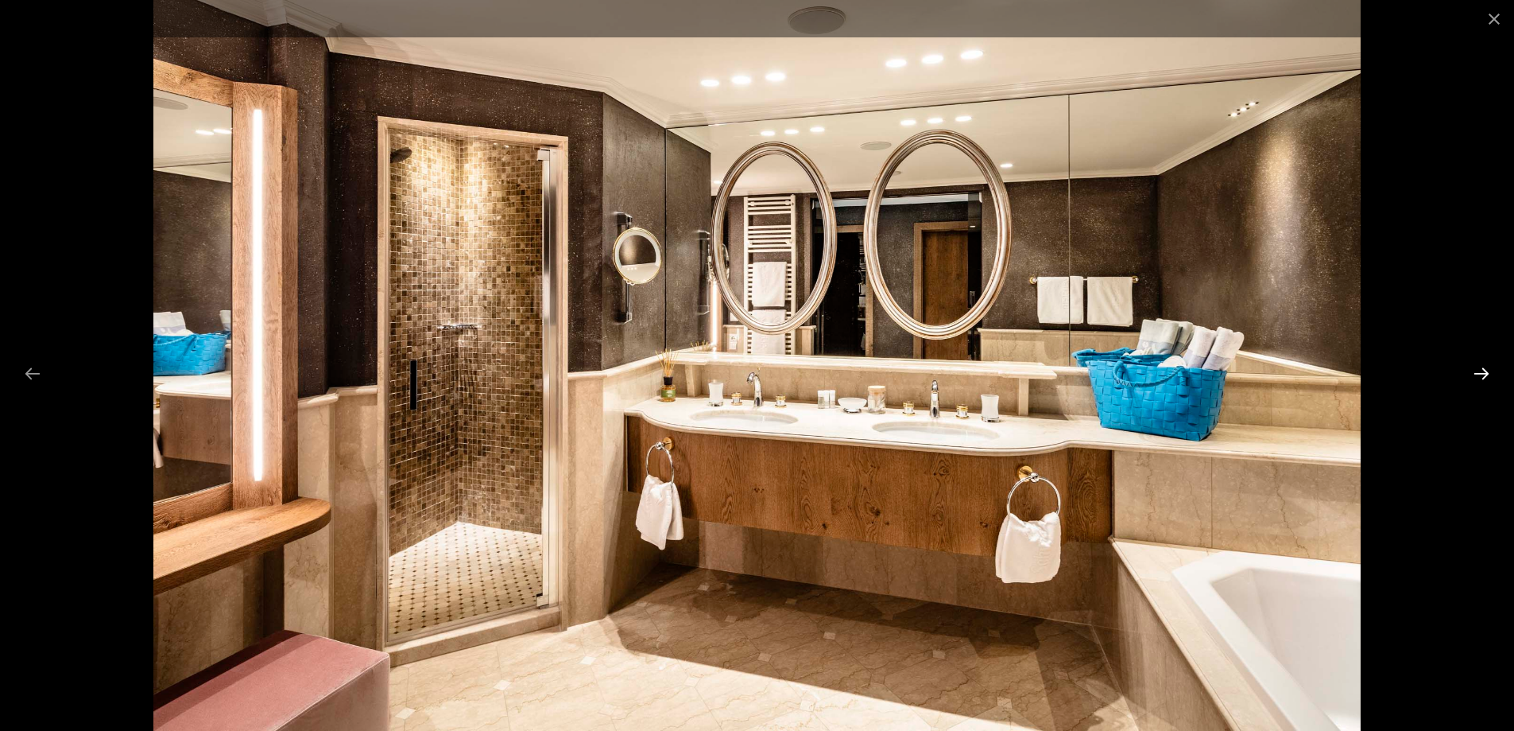
click at [1492, 374] on button "Next slide" at bounding box center [1481, 373] width 33 height 31
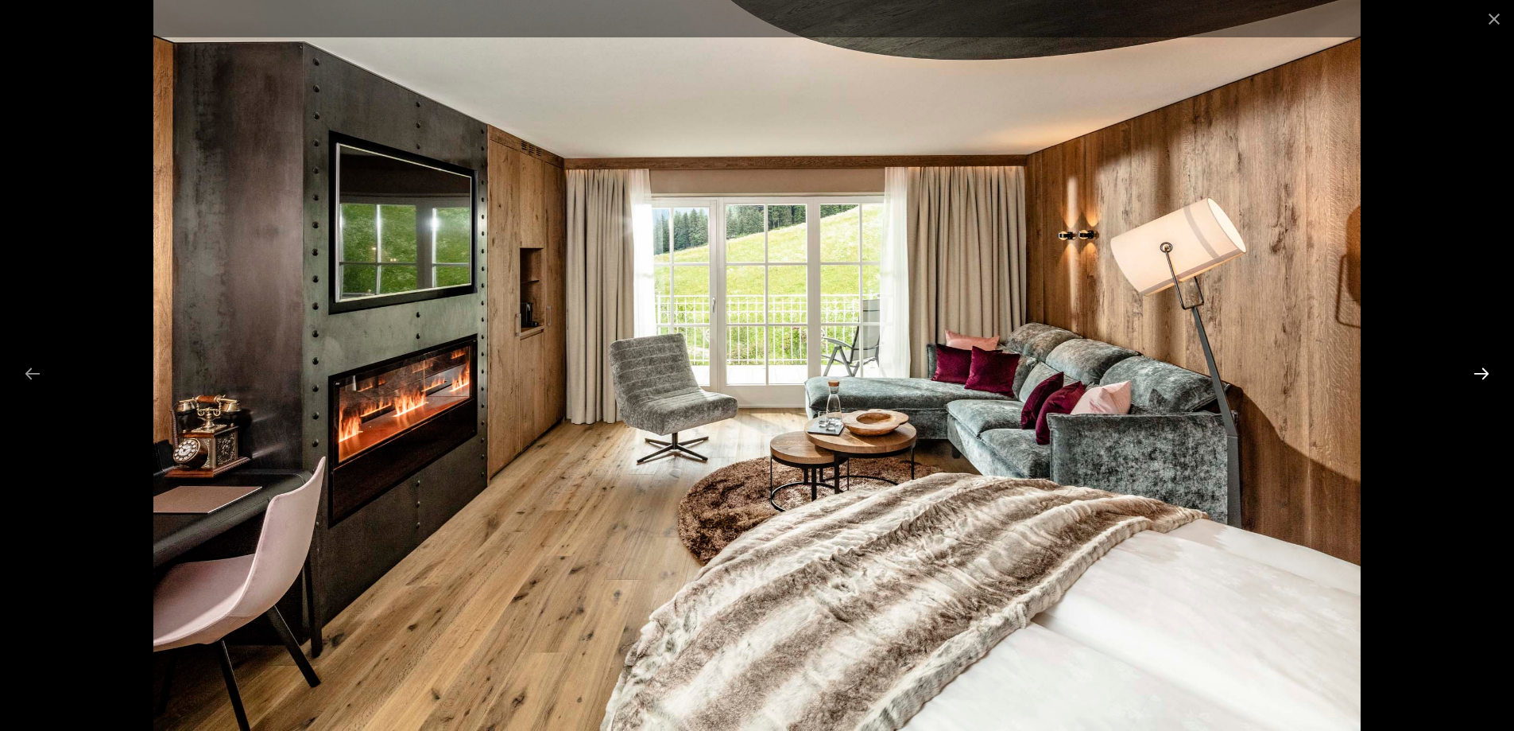
click at [1497, 371] on button "Next slide" at bounding box center [1481, 373] width 33 height 31
